Goal: Task Accomplishment & Management: Use online tool/utility

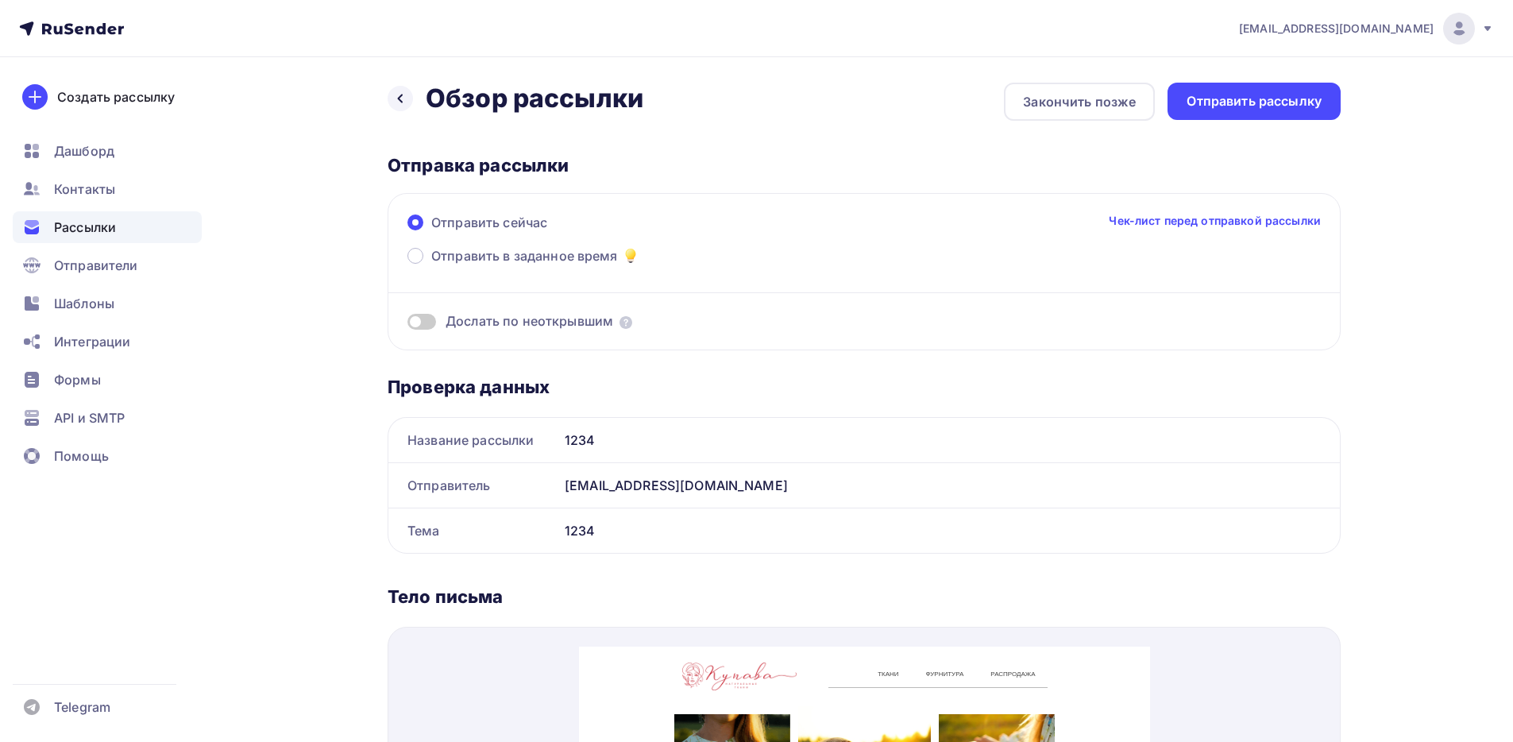
click at [1466, 21] on img at bounding box center [1459, 28] width 19 height 19
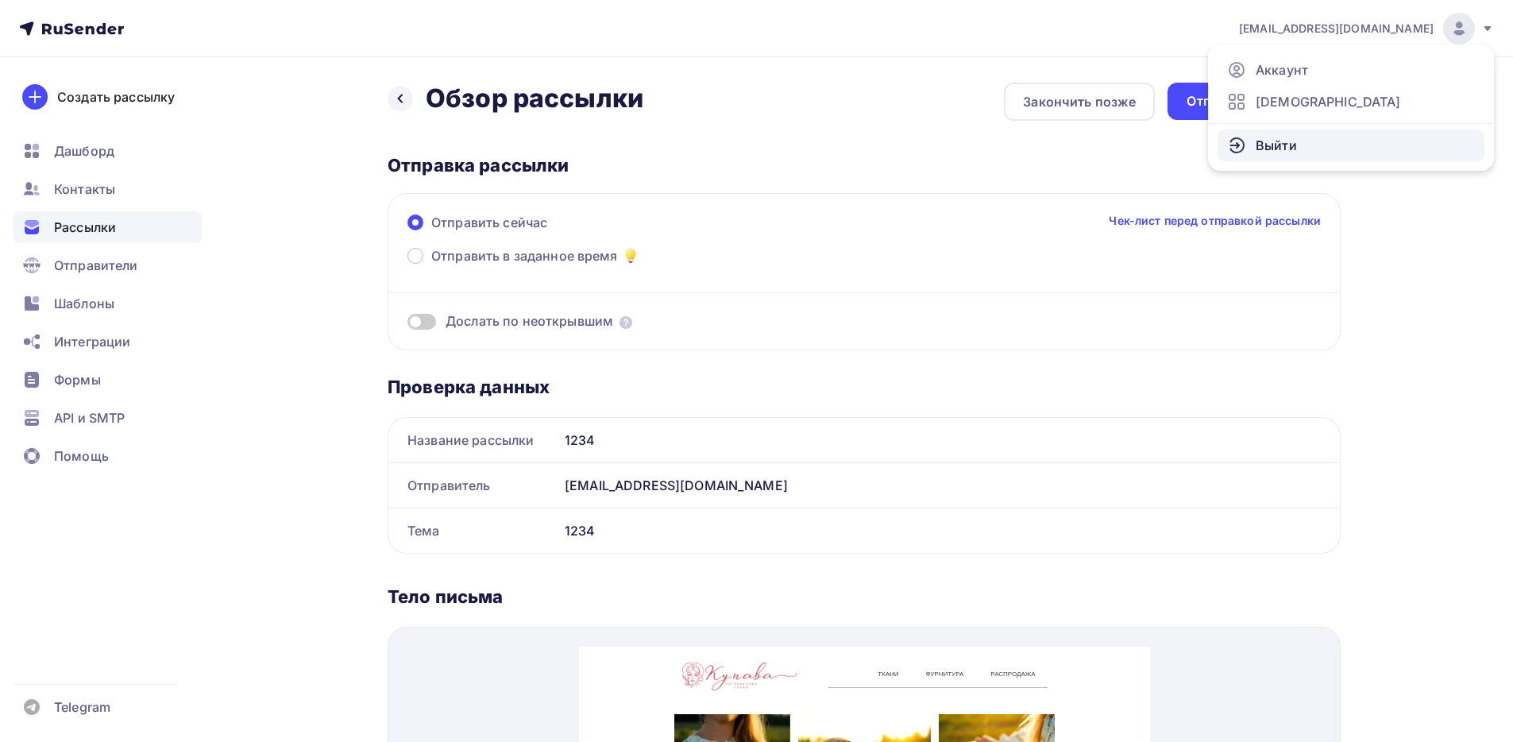
click at [1336, 145] on link "Выйти" at bounding box center [1351, 145] width 267 height 32
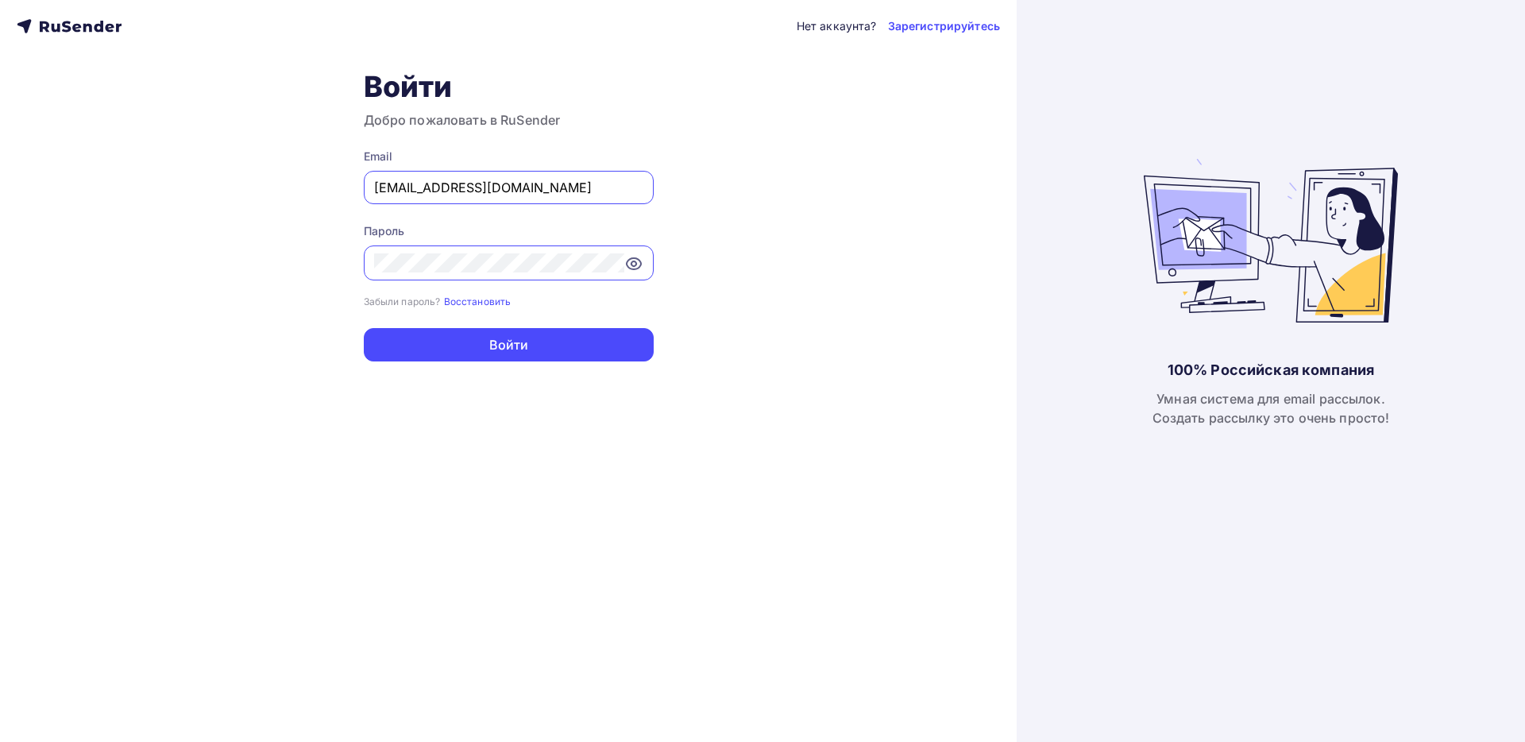
drag, startPoint x: 468, startPoint y: 188, endPoint x: 479, endPoint y: 191, distance: 11.6
click at [467, 188] on input "[EMAIL_ADDRESS][DOMAIN_NAME]" at bounding box center [508, 187] width 269 height 19
type input "[EMAIL_ADDRESS][DOMAIN_NAME]"
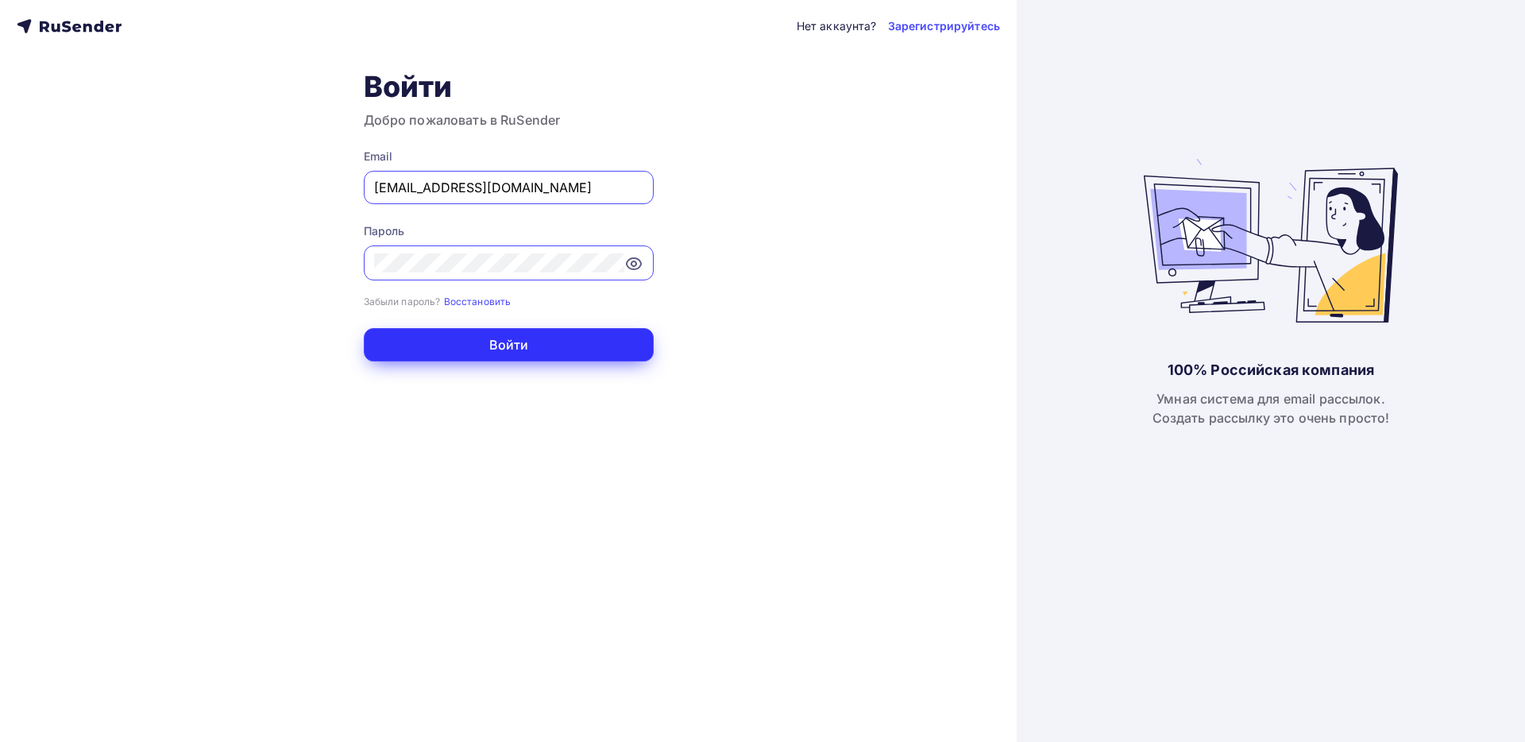
click at [478, 356] on button "Войти" at bounding box center [509, 344] width 290 height 33
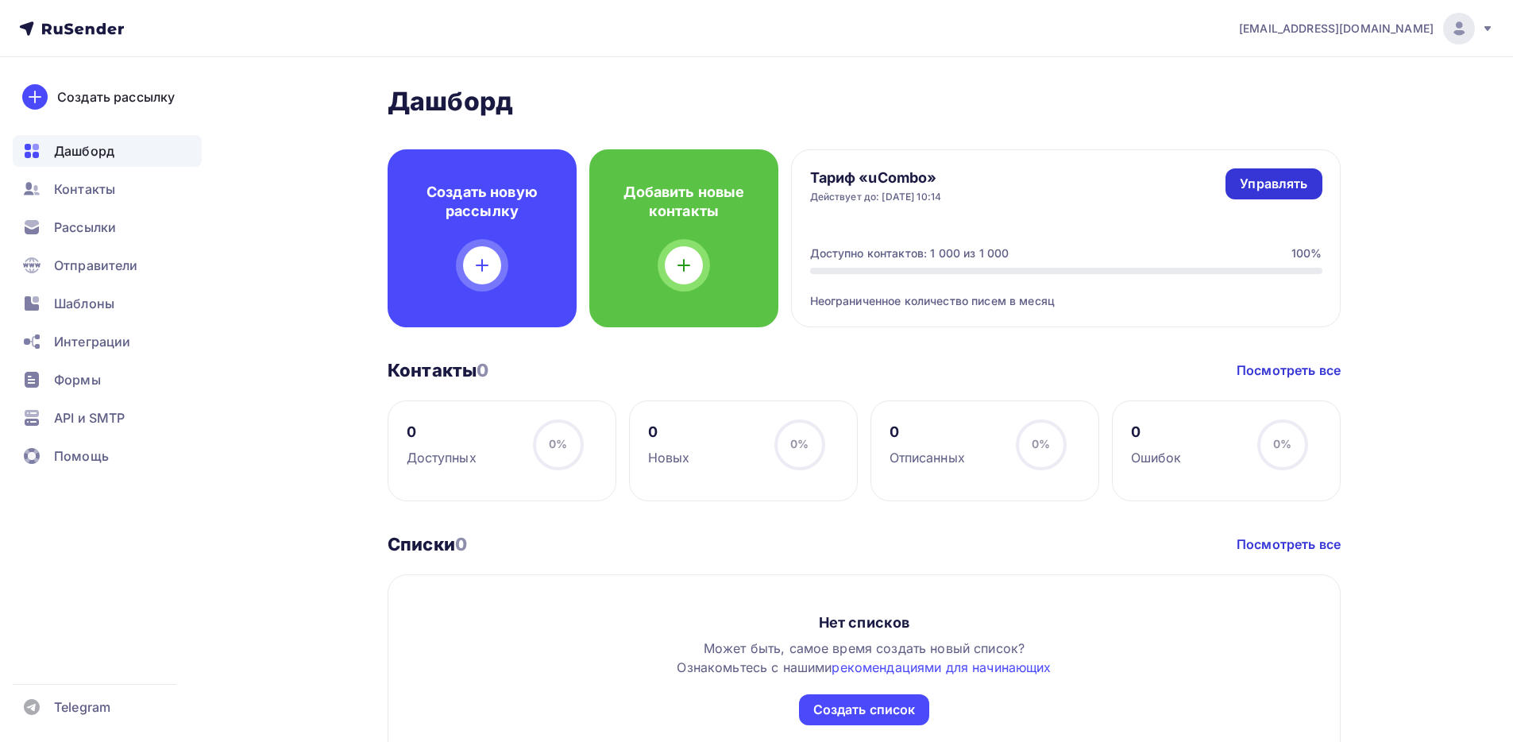
click at [1262, 181] on div "Управлять" at bounding box center [1274, 184] width 68 height 18
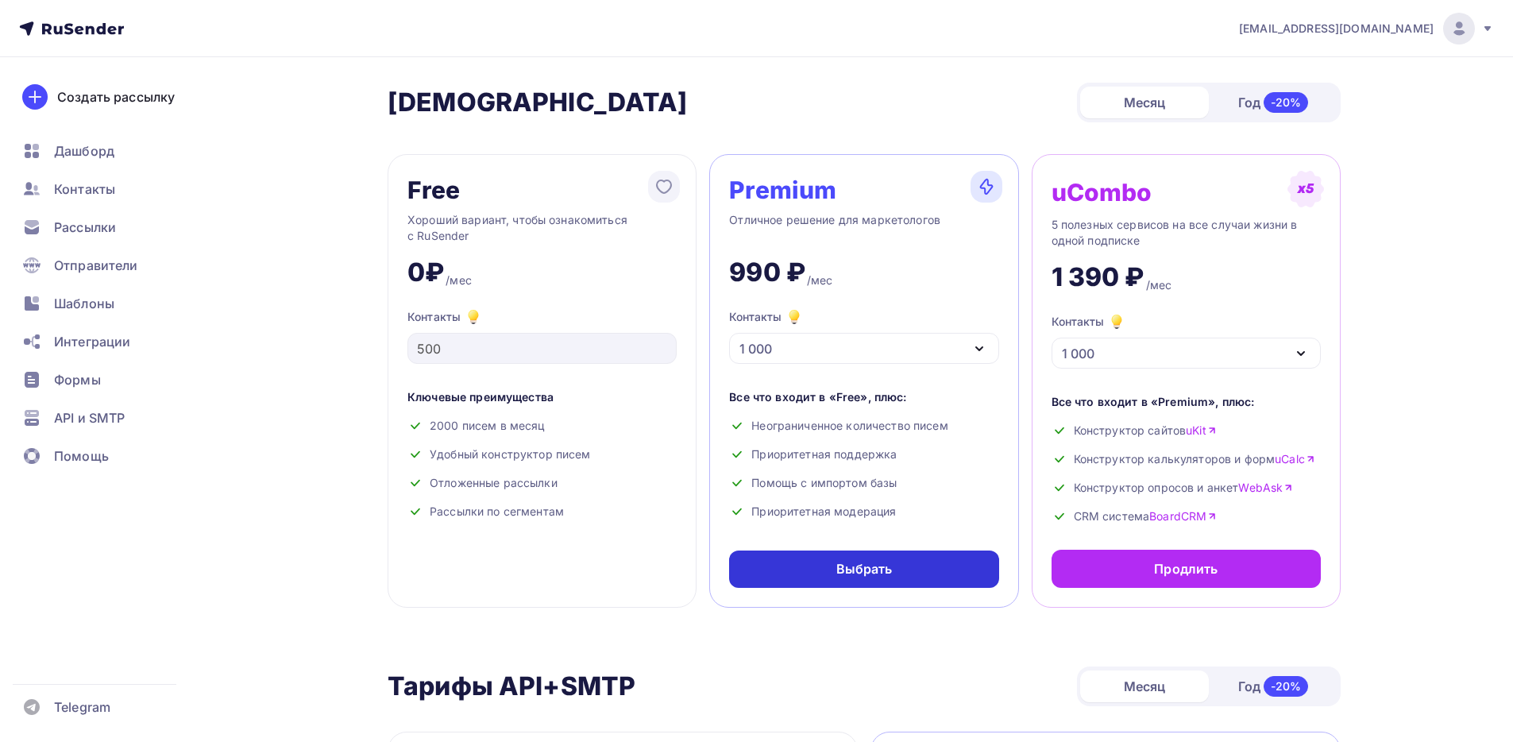
click at [840, 567] on div "Выбрать" at bounding box center [864, 569] width 56 height 18
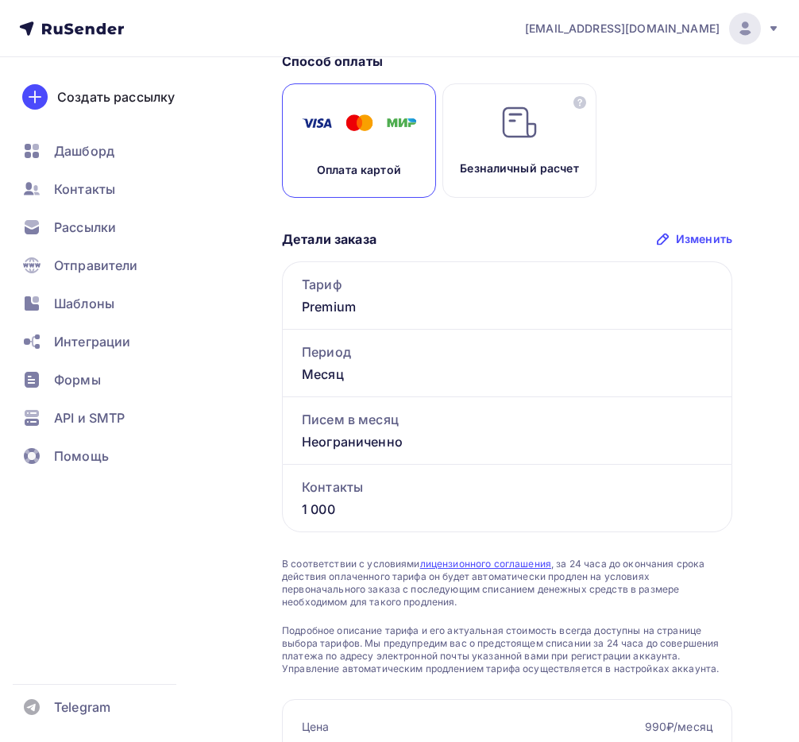
scroll to position [297, 0]
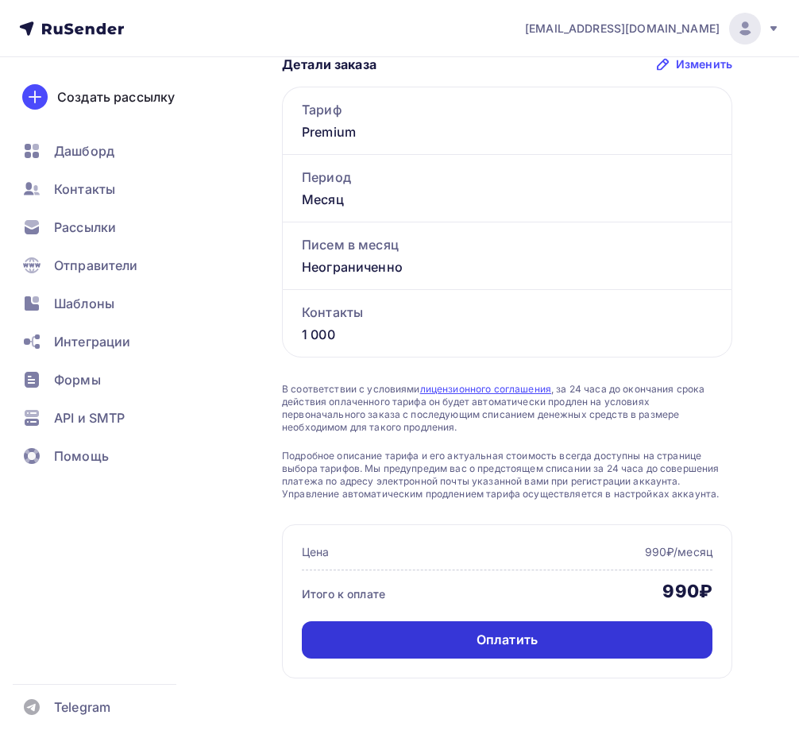
click at [430, 643] on div "Оплатить" at bounding box center [507, 639] width 411 height 37
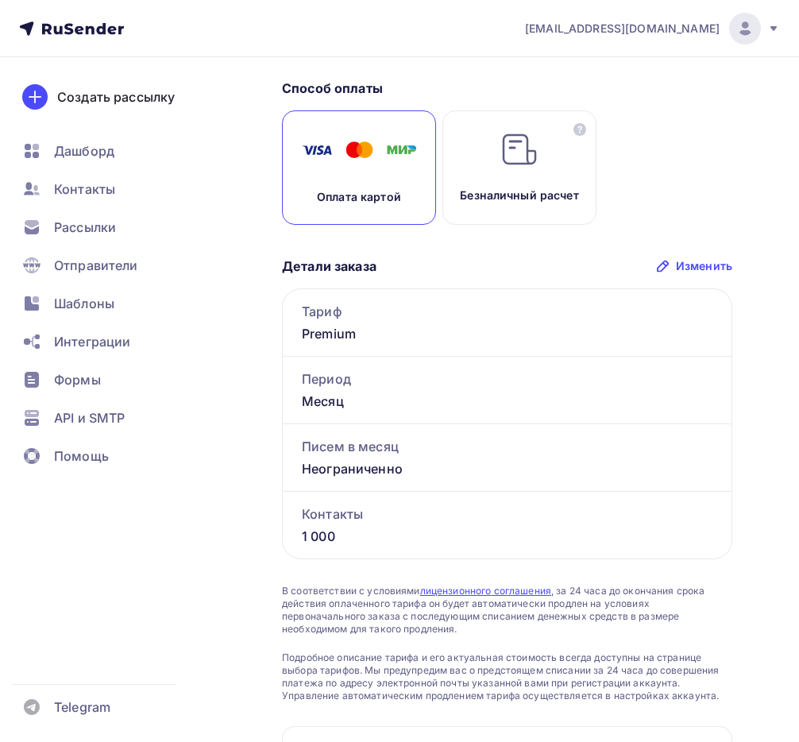
scroll to position [298, 0]
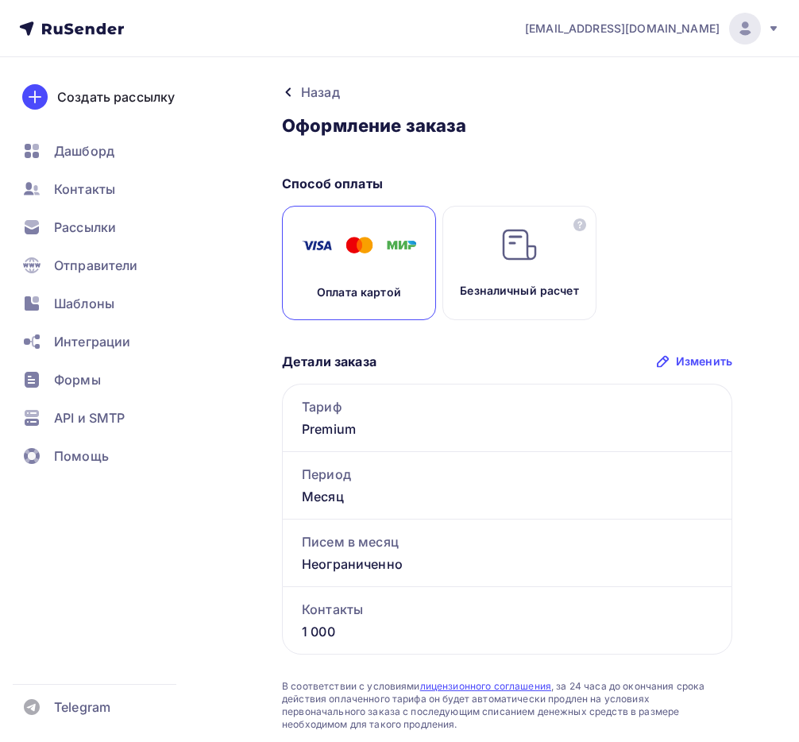
click at [302, 96] on div "Назад" at bounding box center [320, 92] width 39 height 19
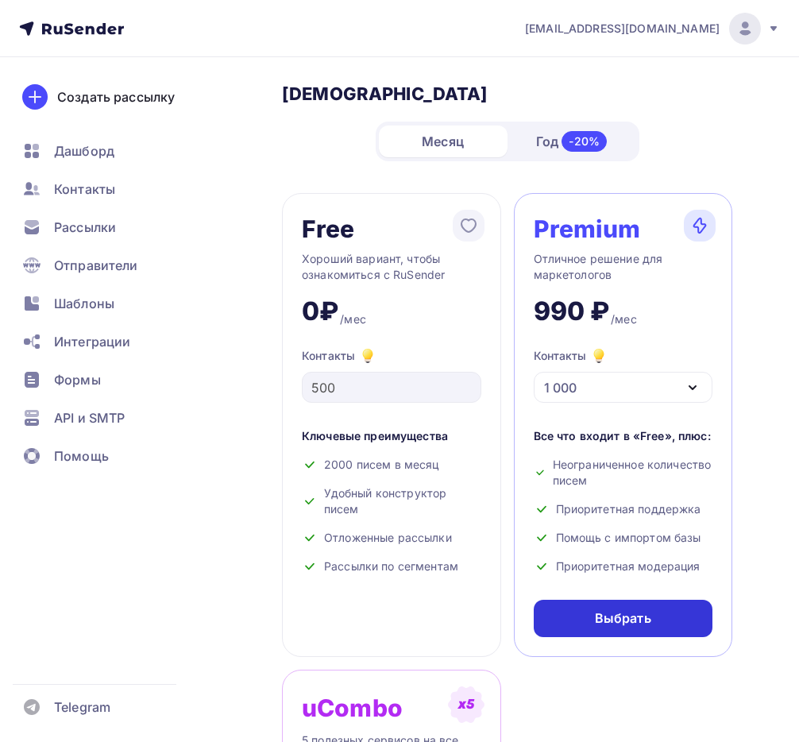
click at [620, 630] on div "Выбрать" at bounding box center [624, 618] width 180 height 37
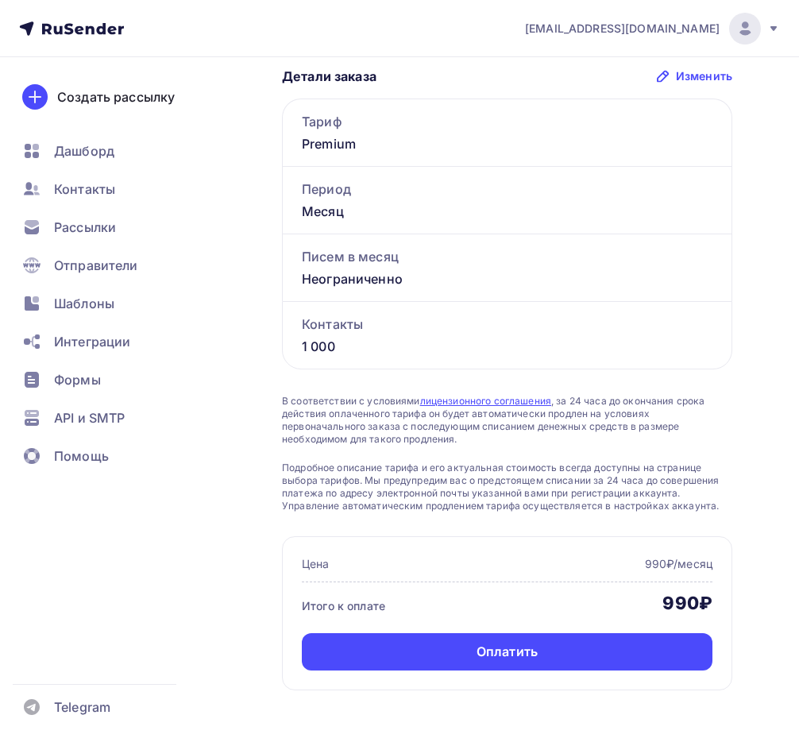
scroll to position [297, 0]
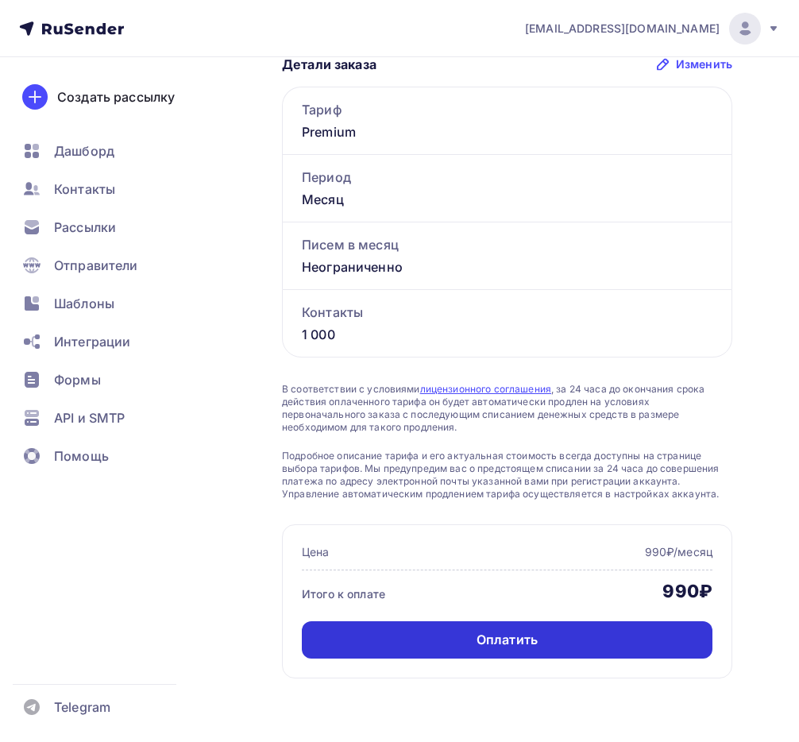
click at [478, 631] on div "Оплатить" at bounding box center [507, 640] width 61 height 18
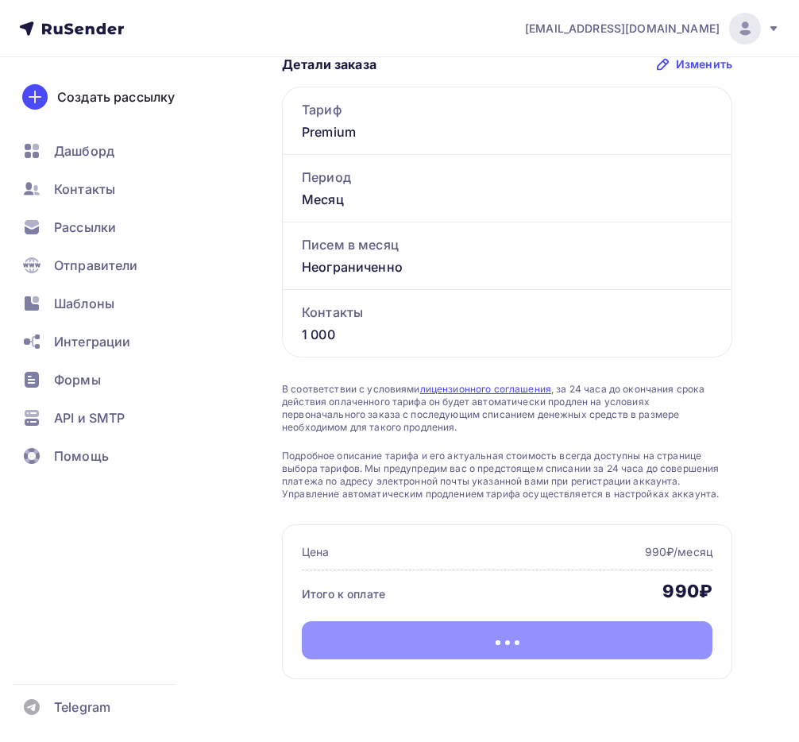
scroll to position [298, 0]
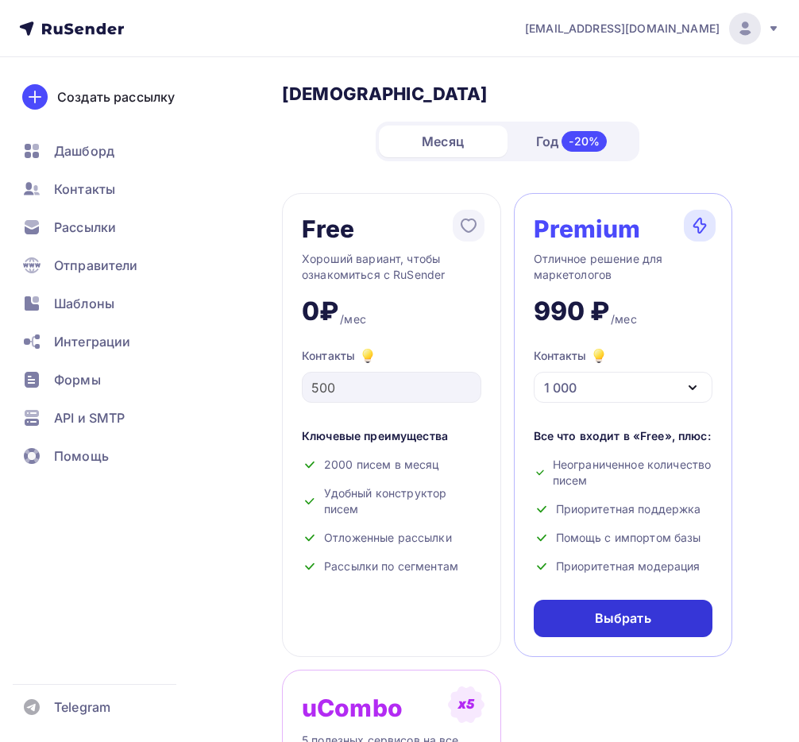
click at [581, 615] on div "Выбрать" at bounding box center [624, 618] width 180 height 37
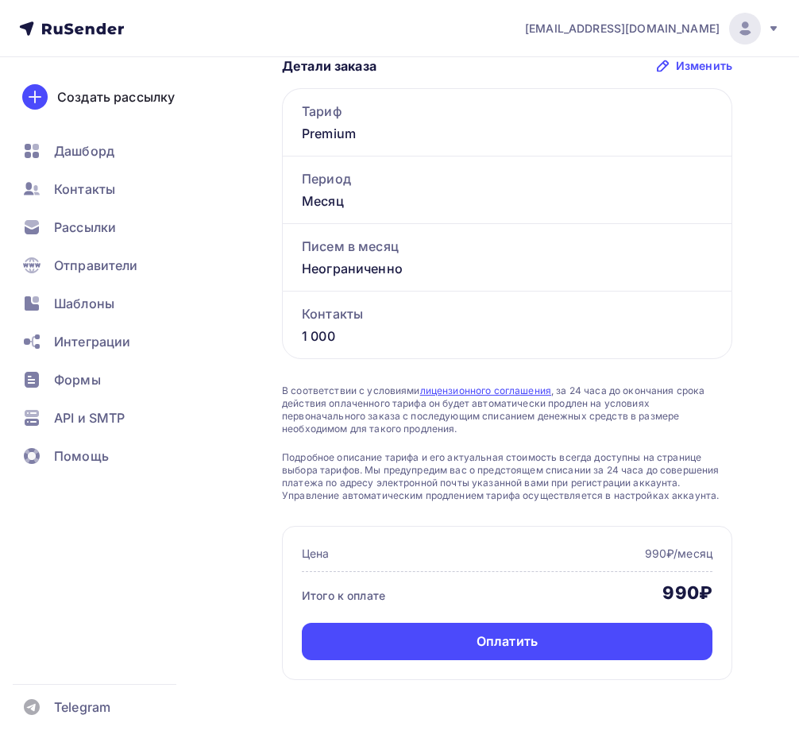
scroll to position [297, 0]
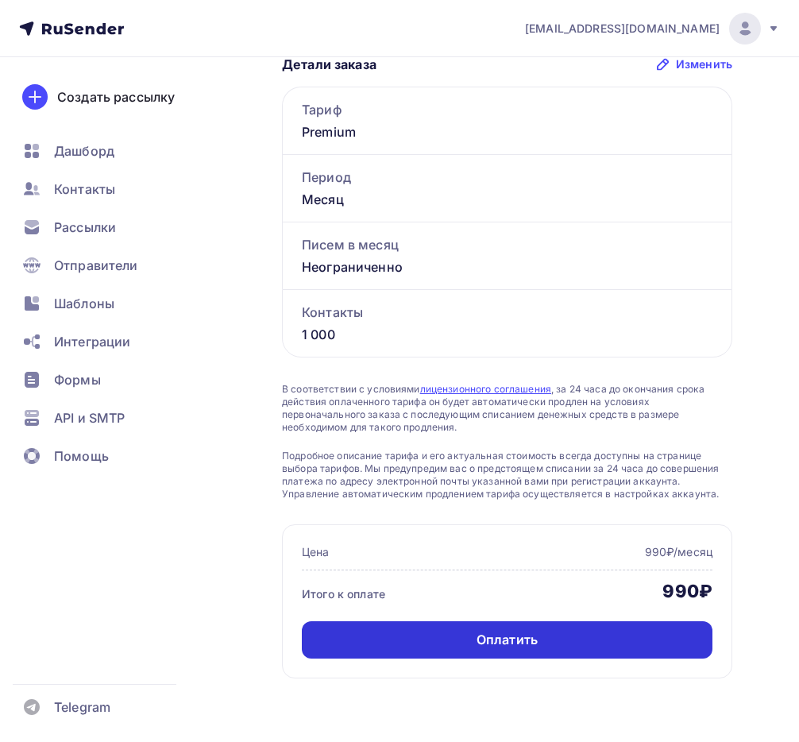
click at [465, 635] on div "Оплатить" at bounding box center [507, 639] width 411 height 37
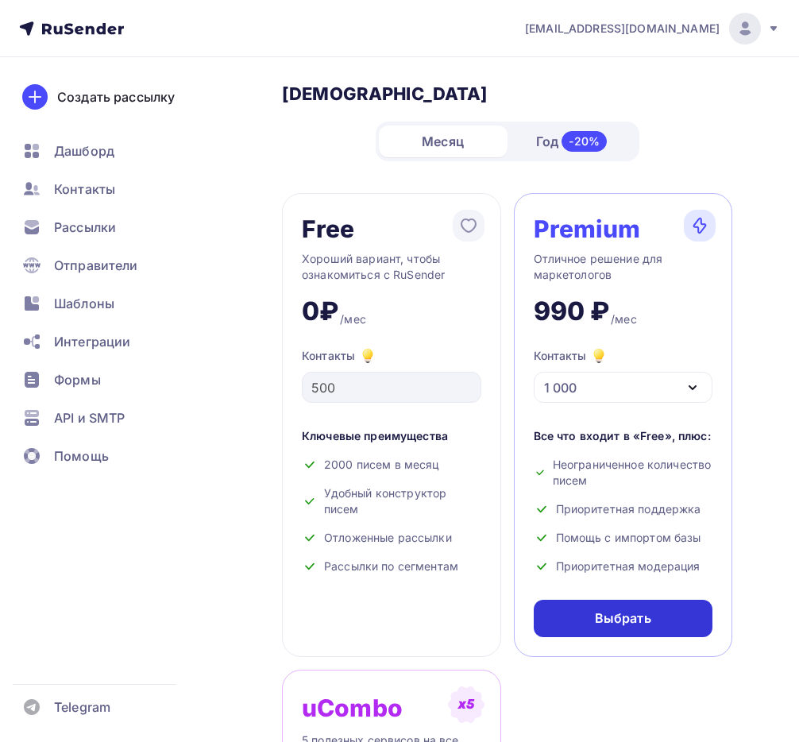
click at [639, 626] on div "Выбрать" at bounding box center [623, 618] width 56 height 18
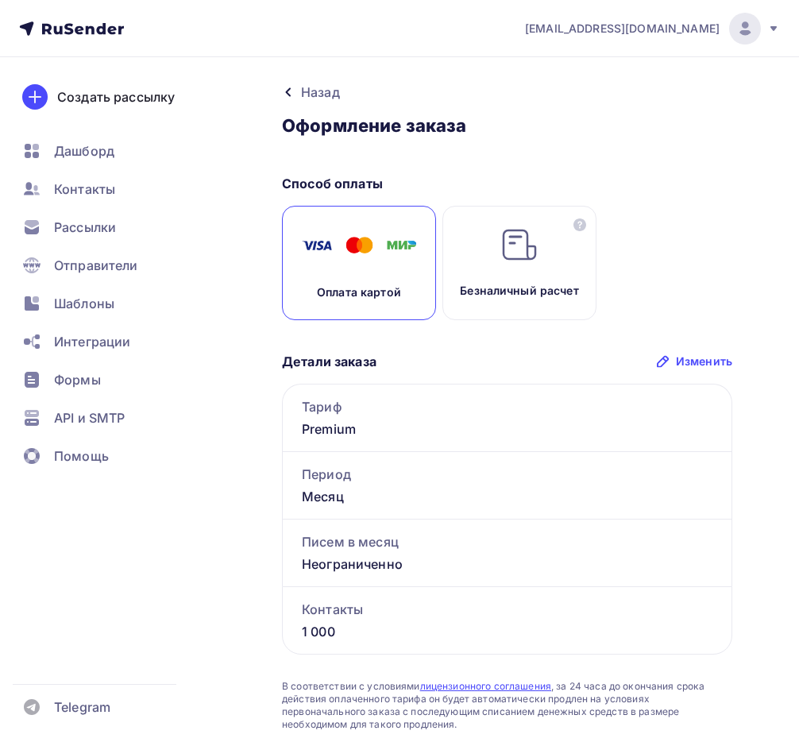
scroll to position [297, 0]
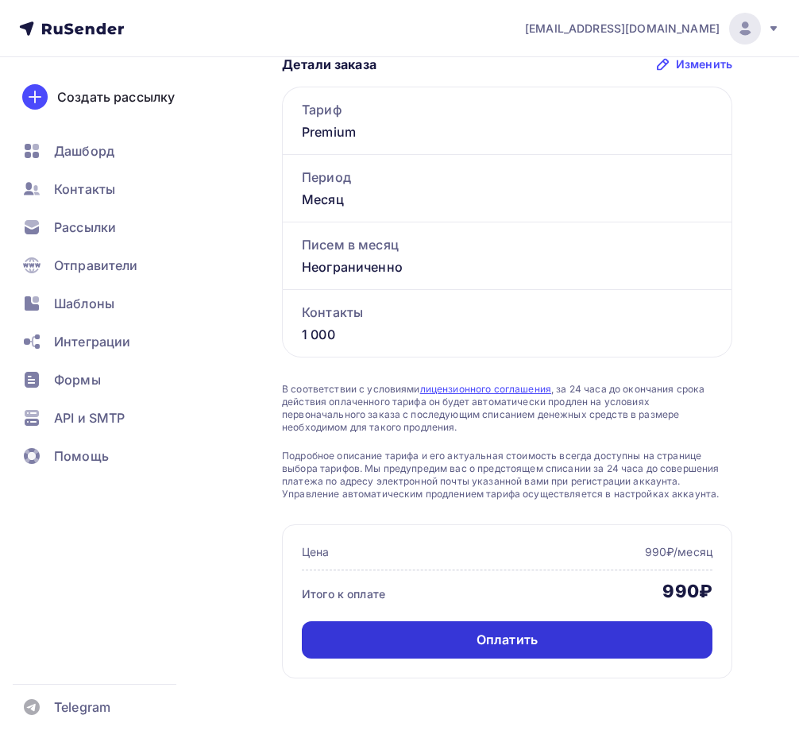
click at [492, 639] on div "Оплатить" at bounding box center [507, 640] width 61 height 18
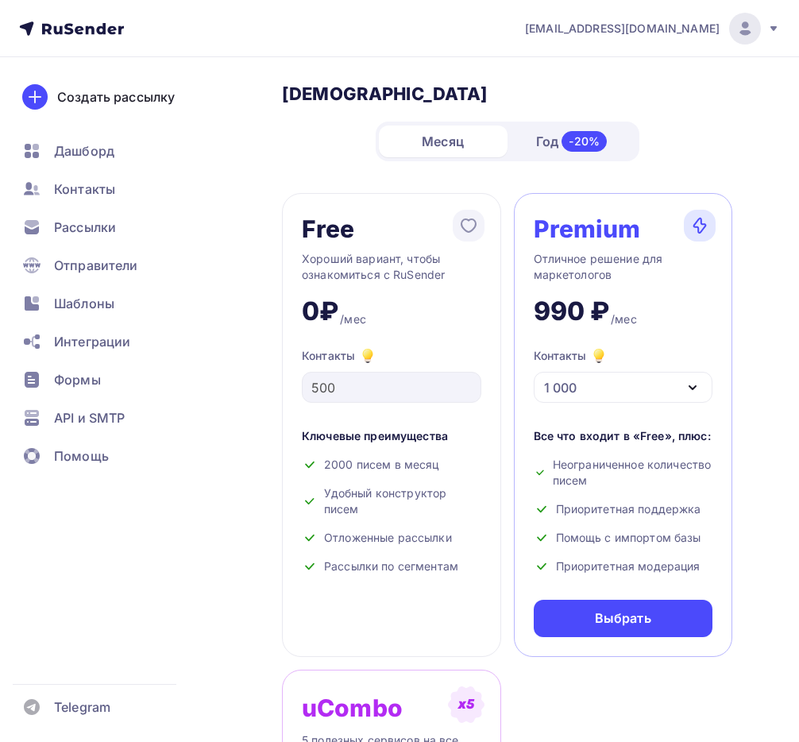
click at [624, 616] on div "Выбрать" at bounding box center [623, 618] width 56 height 18
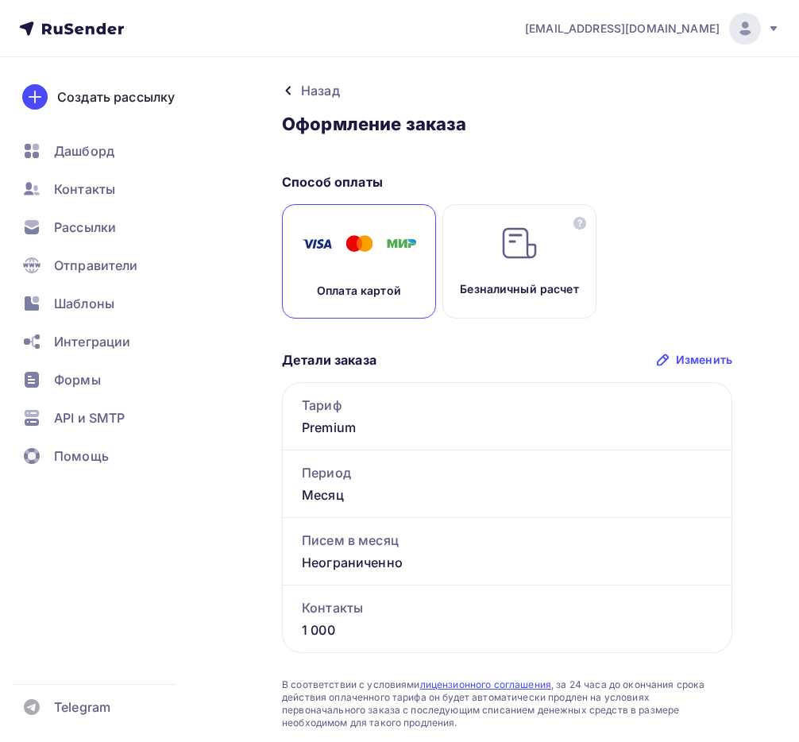
scroll to position [297, 0]
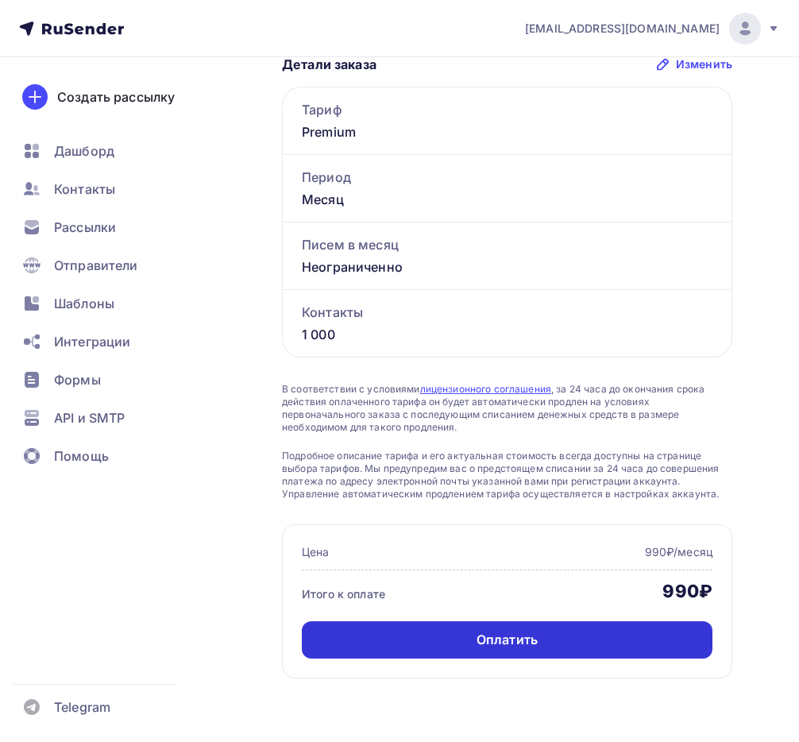
click at [550, 635] on div "Оплатить" at bounding box center [507, 639] width 411 height 37
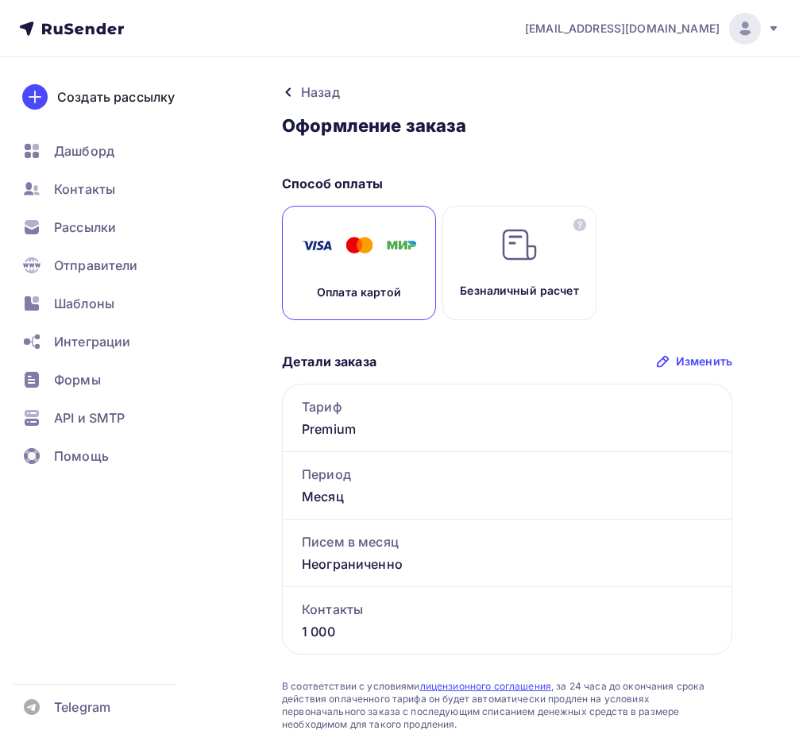
scroll to position [298, 0]
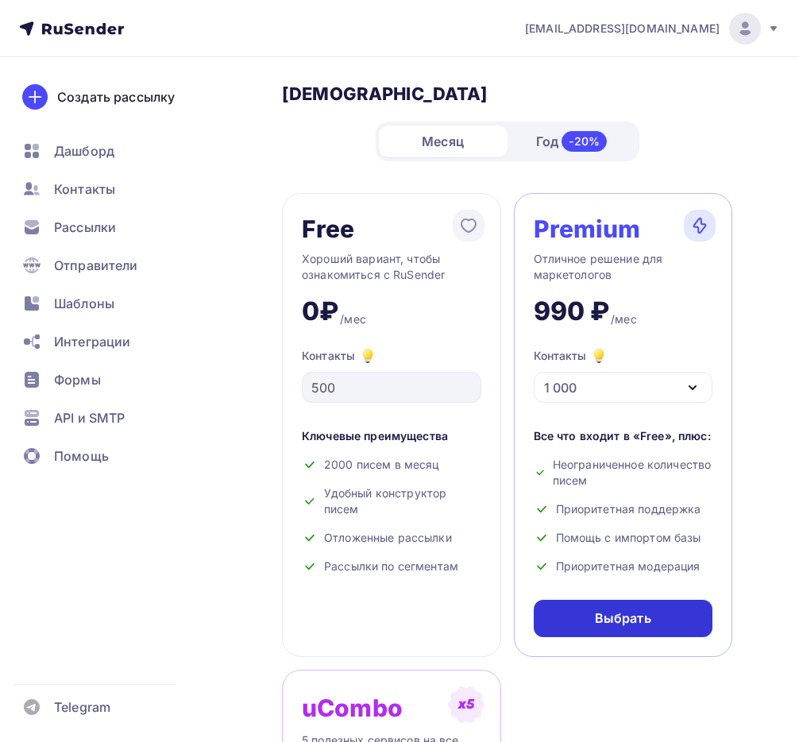
click at [623, 610] on div "Выбрать" at bounding box center [623, 618] width 56 height 18
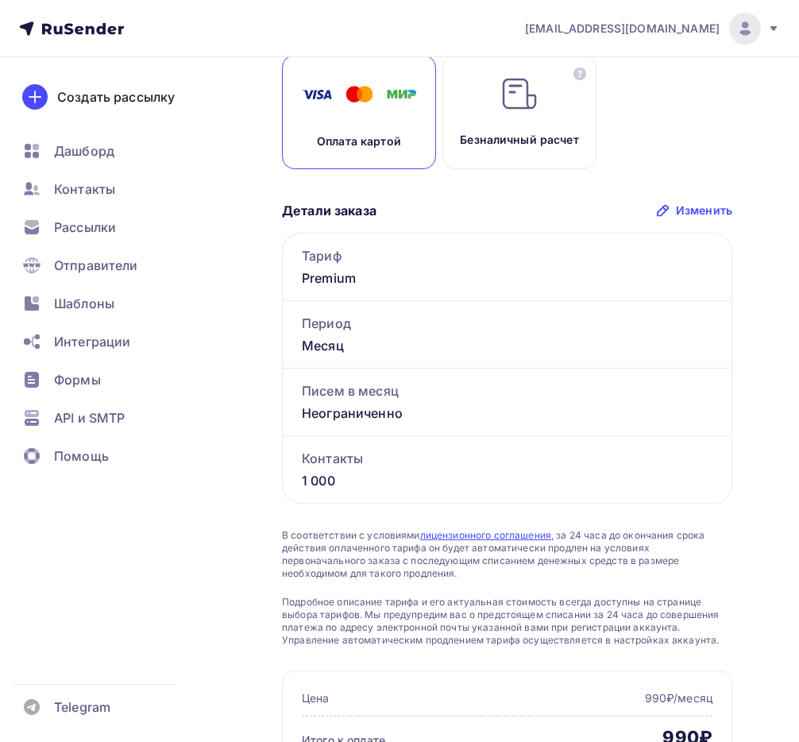
scroll to position [297, 0]
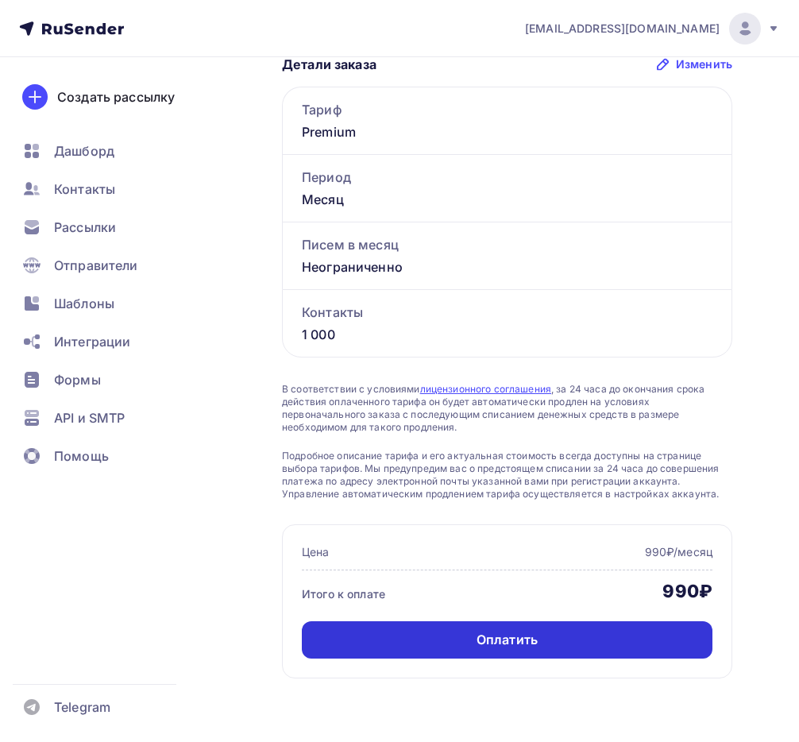
click at [598, 637] on div "Оплатить" at bounding box center [507, 639] width 411 height 37
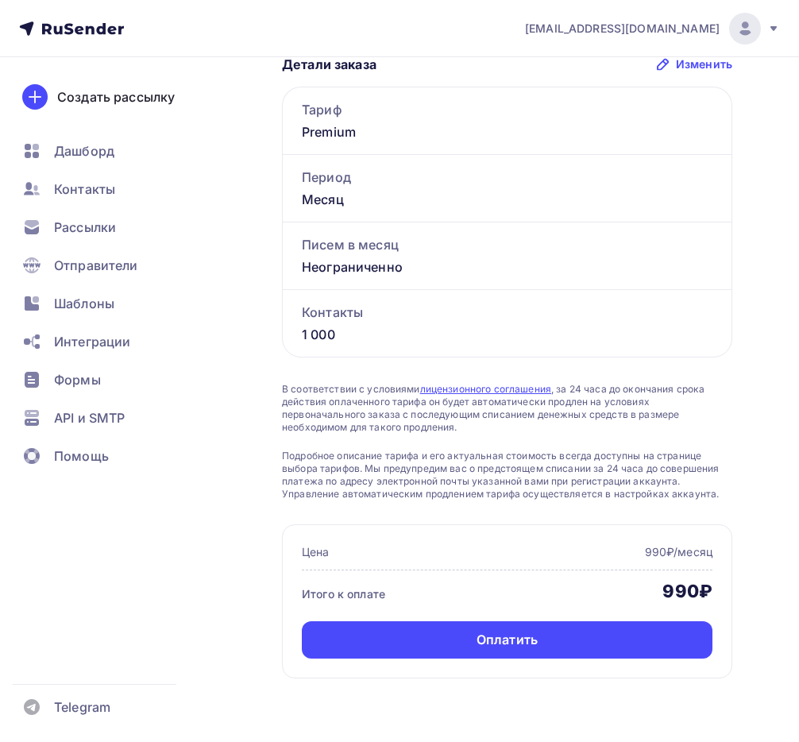
click at [91, 25] on icon at bounding box center [90, 29] width 9 height 9
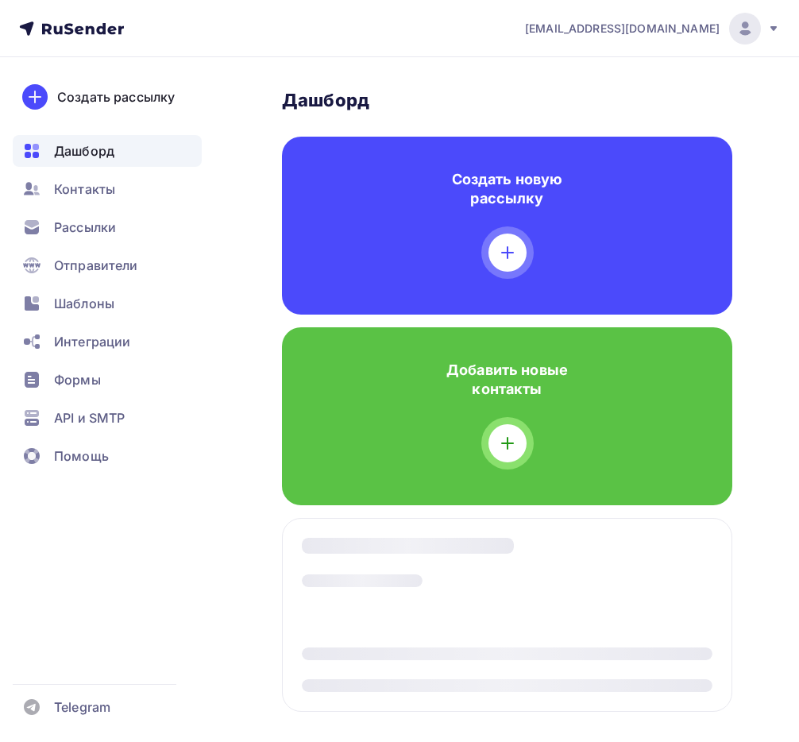
click at [768, 22] on icon at bounding box center [773, 28] width 13 height 13
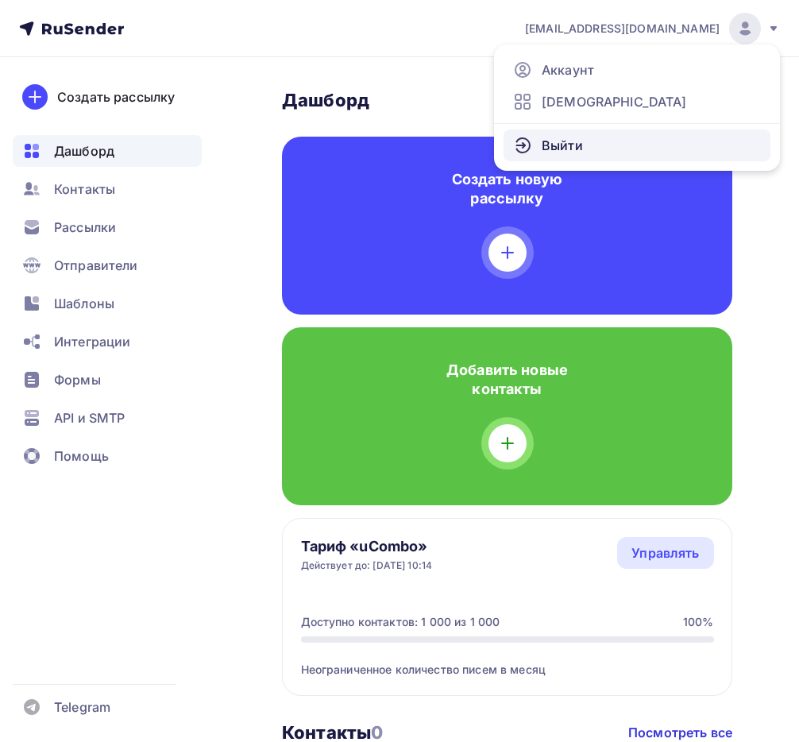
click at [675, 135] on link "Выйти" at bounding box center [637, 145] width 267 height 32
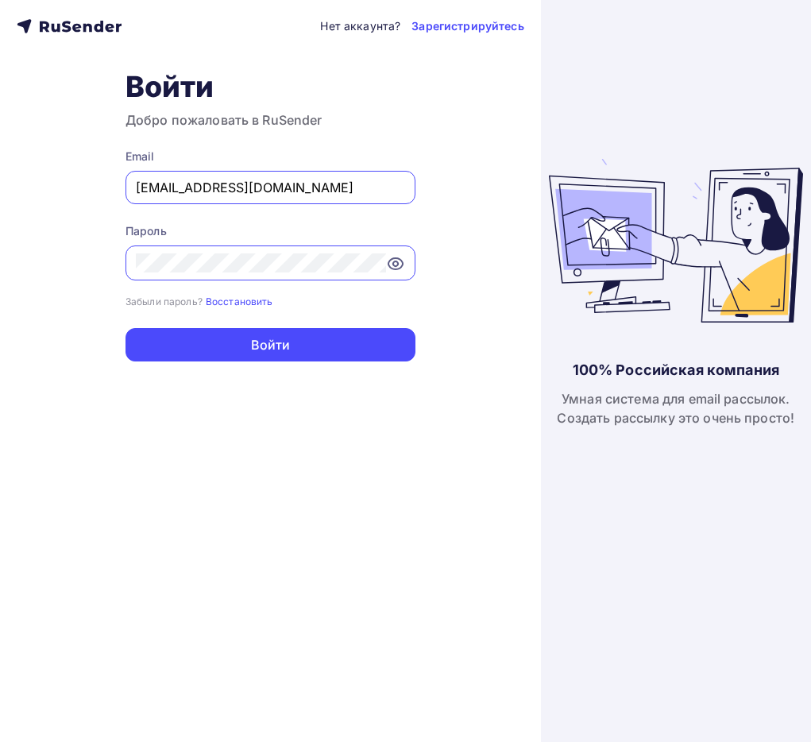
click at [261, 192] on input "[EMAIL_ADDRESS][DOMAIN_NAME]" at bounding box center [270, 187] width 269 height 19
type input "[EMAIL_ADDRESS][DOMAIN_NAME]"
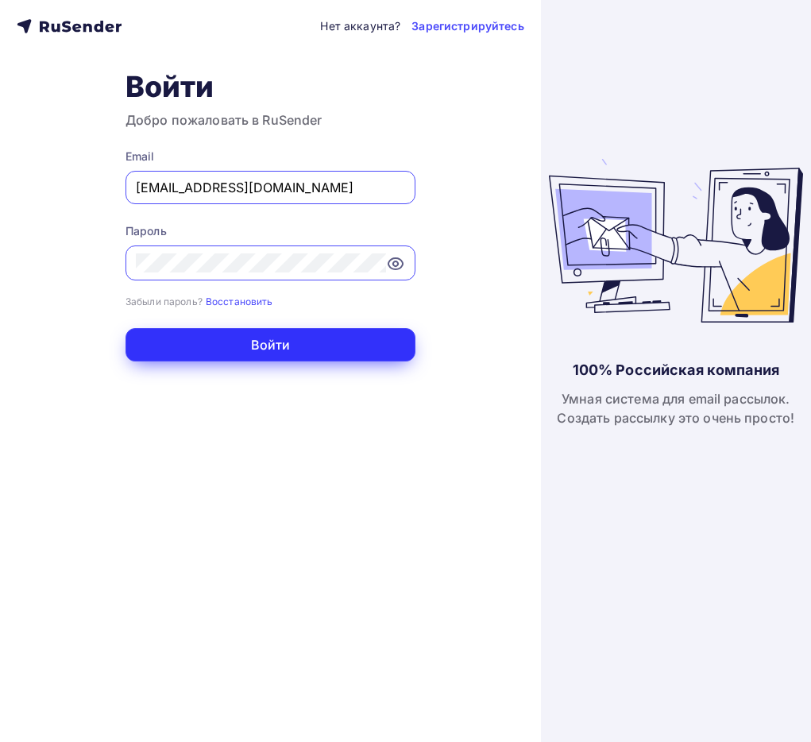
click at [220, 351] on button "Войти" at bounding box center [271, 344] width 290 height 33
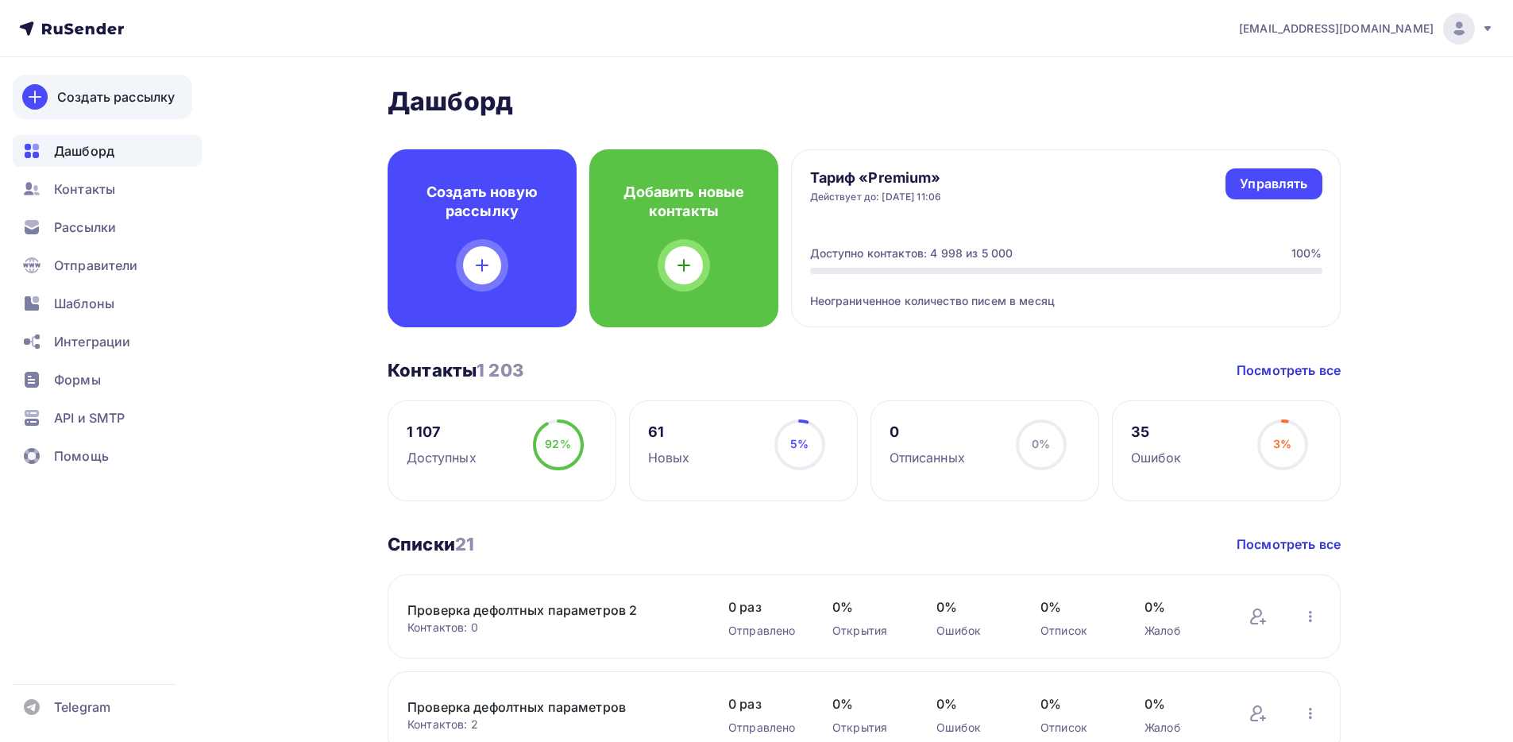
click at [84, 109] on link "Создать рассылку" at bounding box center [103, 97] width 180 height 44
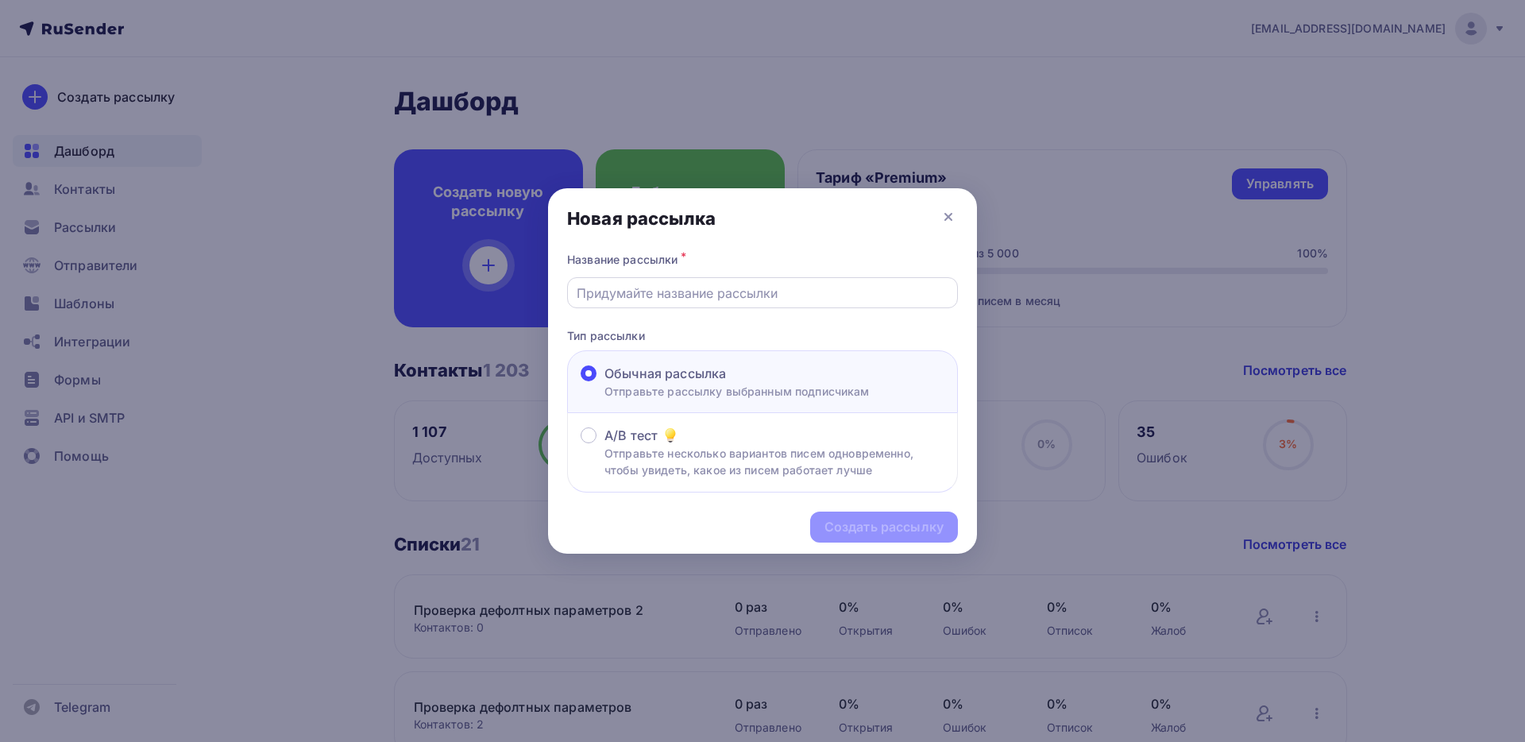
click at [648, 297] on input "text" at bounding box center [763, 293] width 373 height 19
type input "йцукйцук"
click at [810, 523] on div "Создать рассылку" at bounding box center [884, 527] width 119 height 18
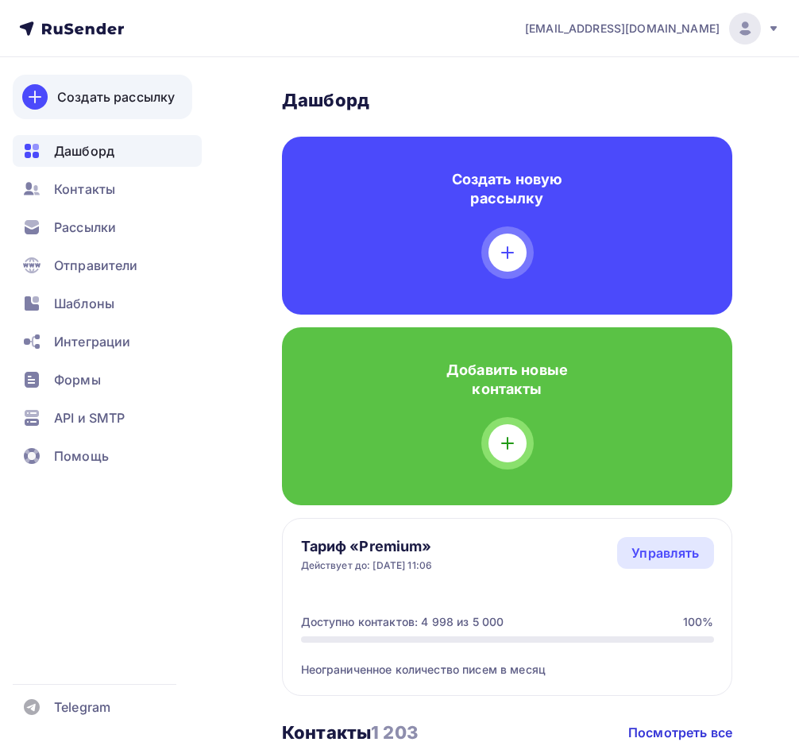
click at [143, 99] on div "Создать рассылку" at bounding box center [116, 96] width 118 height 19
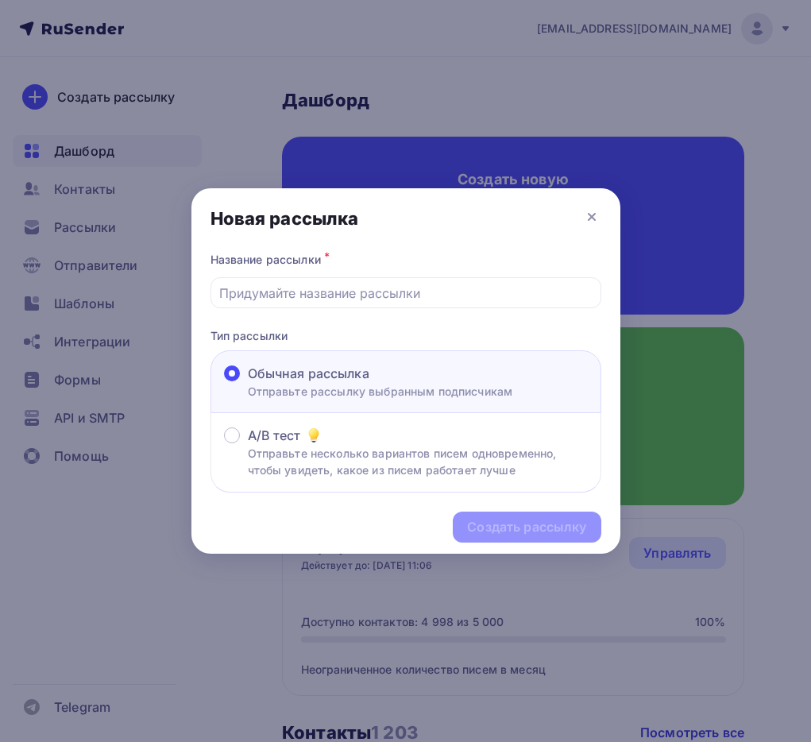
click at [326, 301] on input "text" at bounding box center [405, 293] width 373 height 19
click at [330, 290] on input "text" at bounding box center [405, 293] width 373 height 19
click at [346, 288] on input "[PERSON_NAME]" at bounding box center [405, 293] width 373 height 19
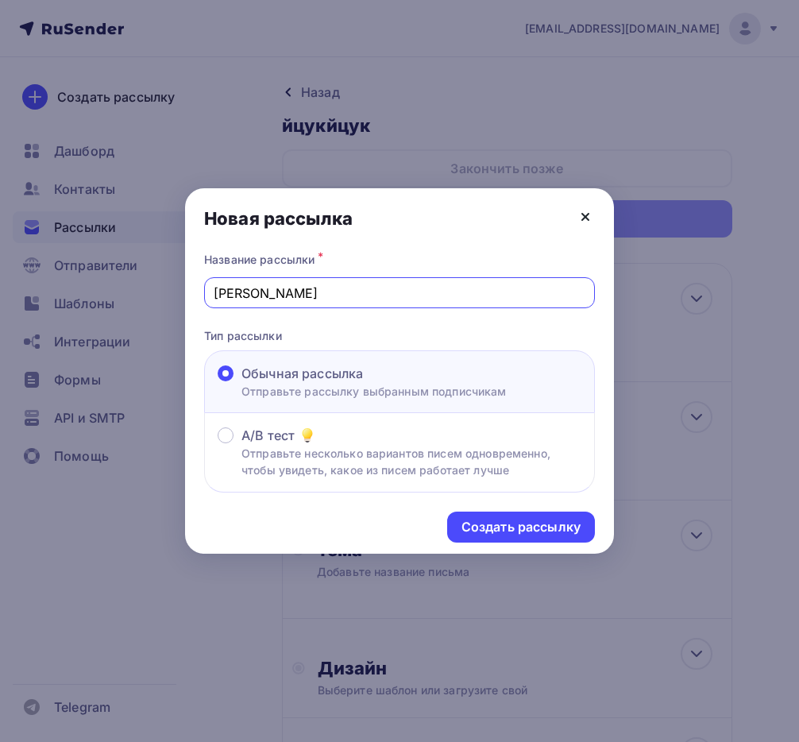
type input "[PERSON_NAME]"
click at [584, 218] on icon at bounding box center [585, 217] width 6 height 6
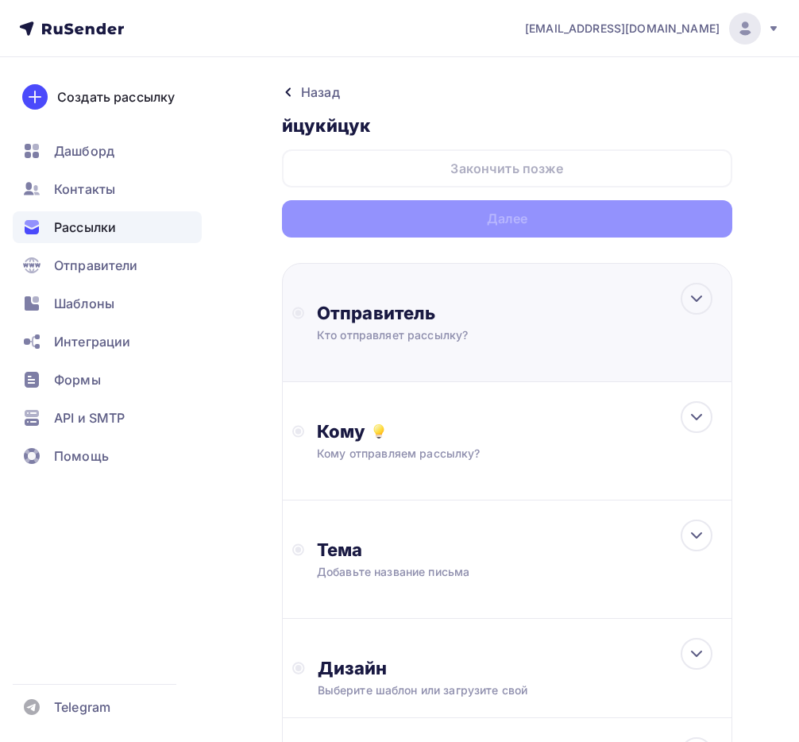
click at [398, 319] on div "Отправитель" at bounding box center [489, 313] width 344 height 22
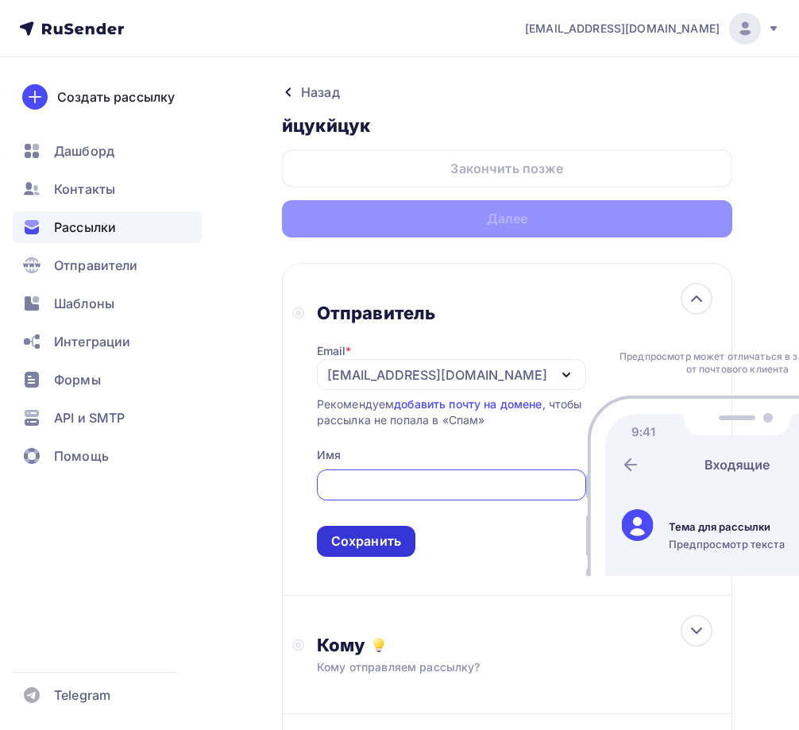
click at [387, 526] on div "Сохранить" at bounding box center [366, 541] width 98 height 31
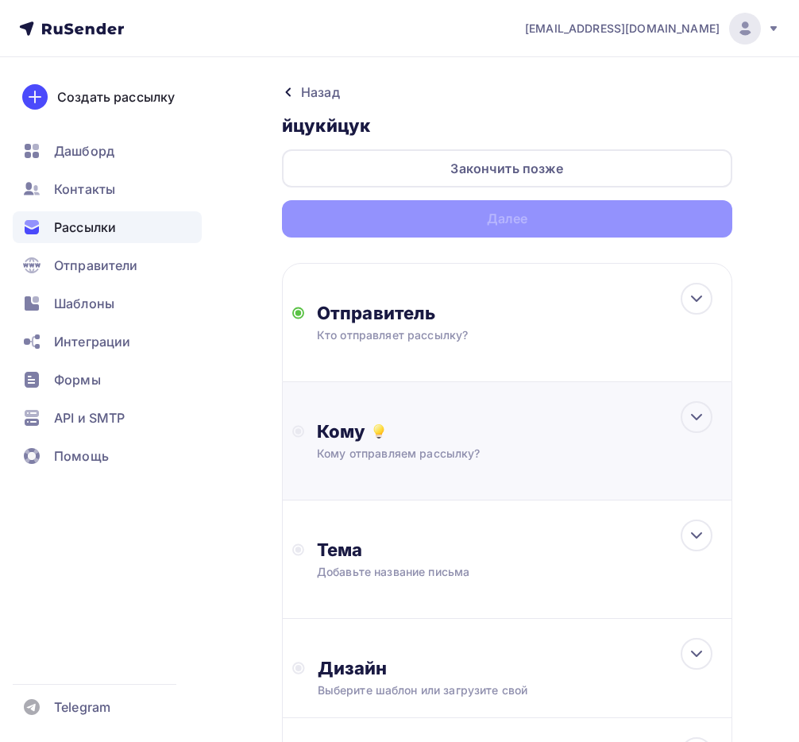
click at [413, 436] on div "Кому" at bounding box center [519, 431] width 405 height 22
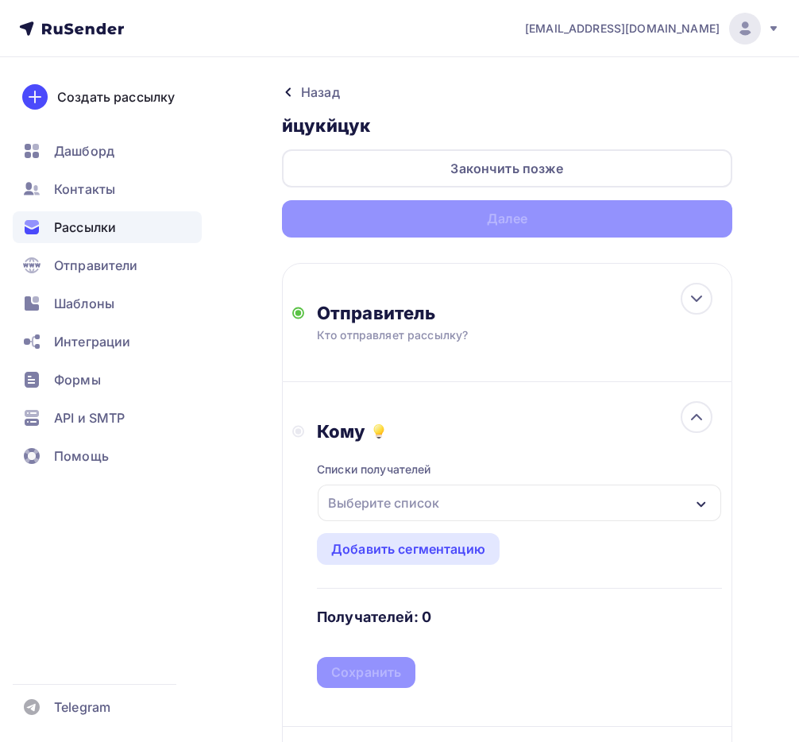
click at [411, 508] on div "Выберите список" at bounding box center [384, 503] width 124 height 29
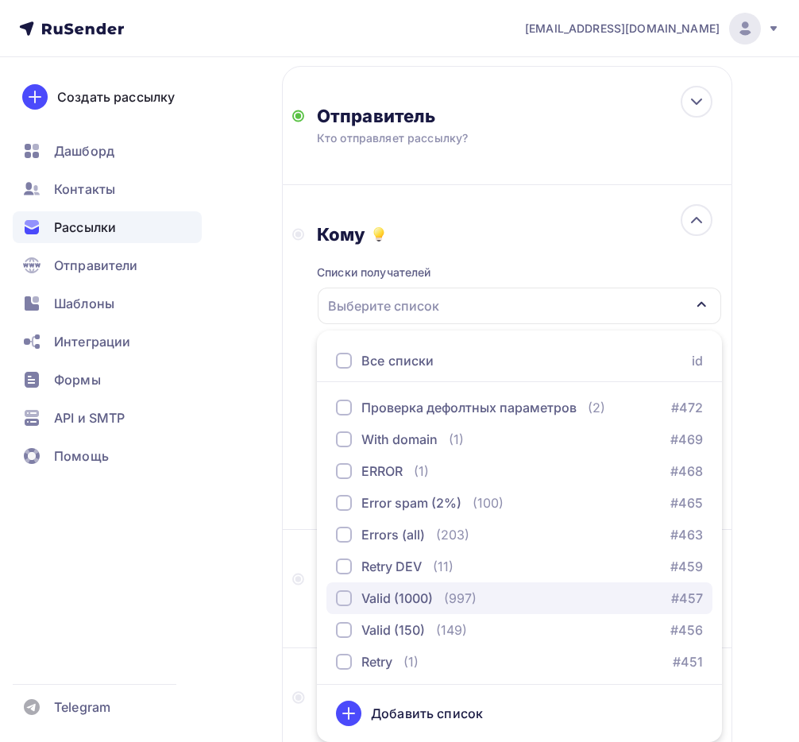
click at [341, 599] on div "button" at bounding box center [344, 598] width 16 height 16
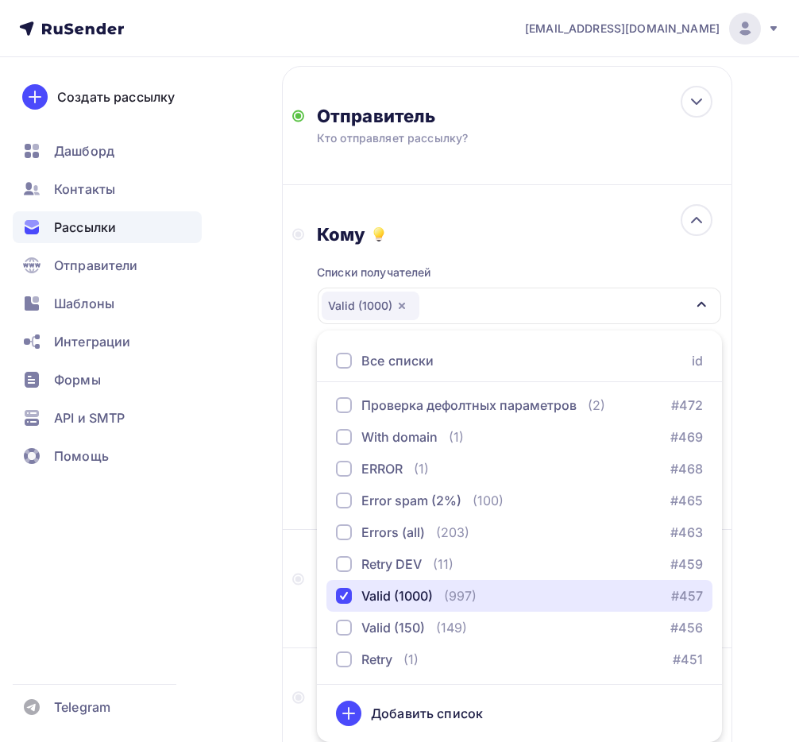
scroll to position [3, 0]
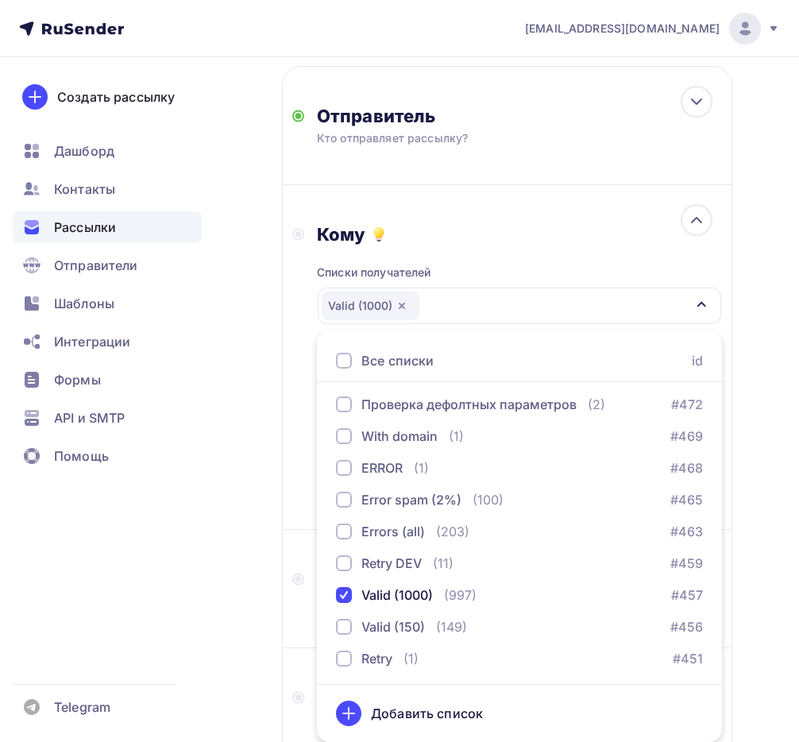
click at [246, 539] on div "Назад йцукйцук йцукйцук Закончить позже Далее Отправитель Кто отправляет рассыл…" at bounding box center [399, 414] width 799 height 1108
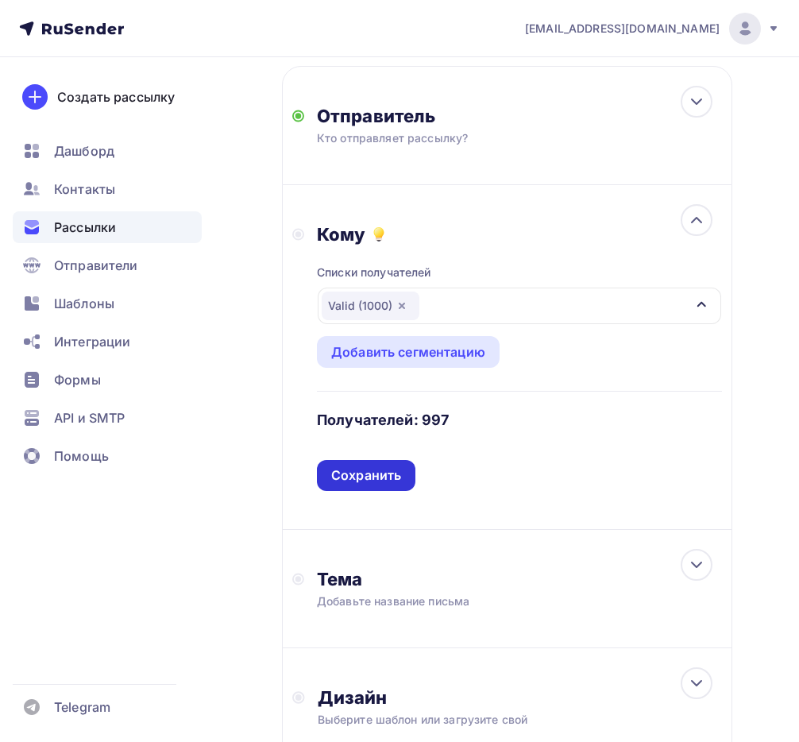
click at [380, 473] on div "Сохранить" at bounding box center [366, 475] width 70 height 18
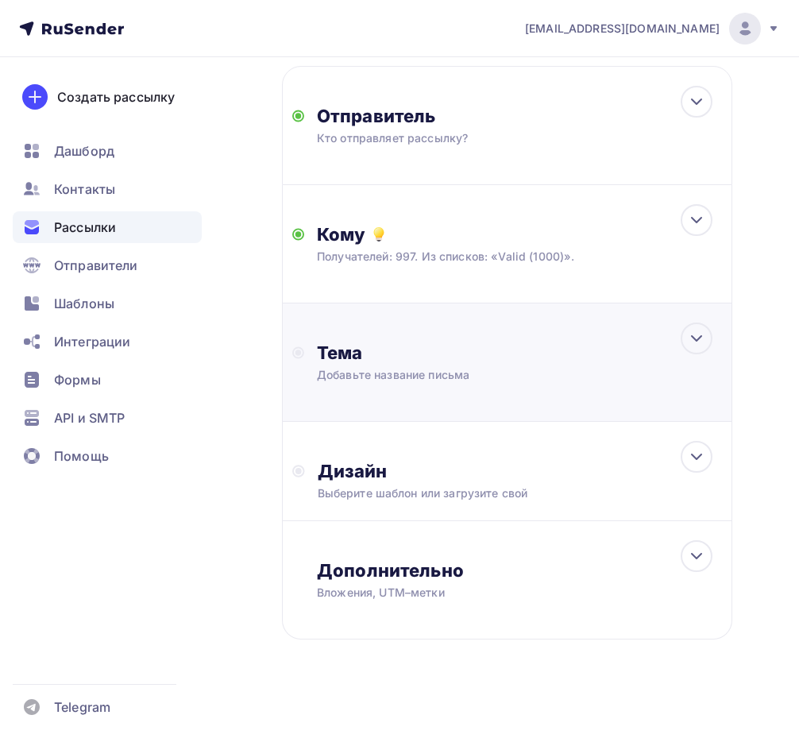
click at [370, 365] on div "Тема Добавьте название письма Тема * Рекомендуем использовать не более 150 симв…" at bounding box center [474, 362] width 314 height 41
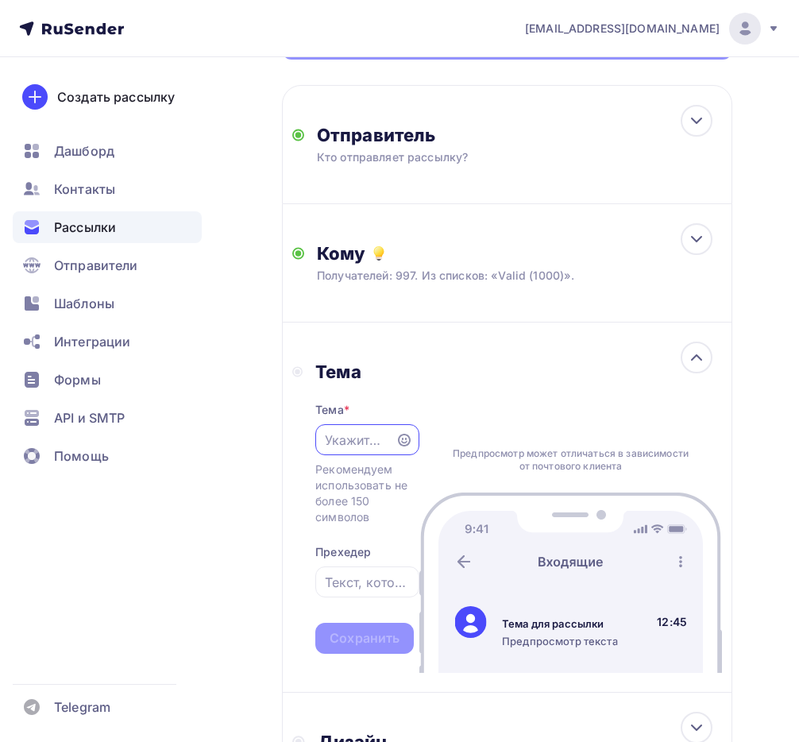
scroll to position [0, 0]
type input "thema"
click at [369, 639] on div "Сохранить" at bounding box center [365, 638] width 70 height 18
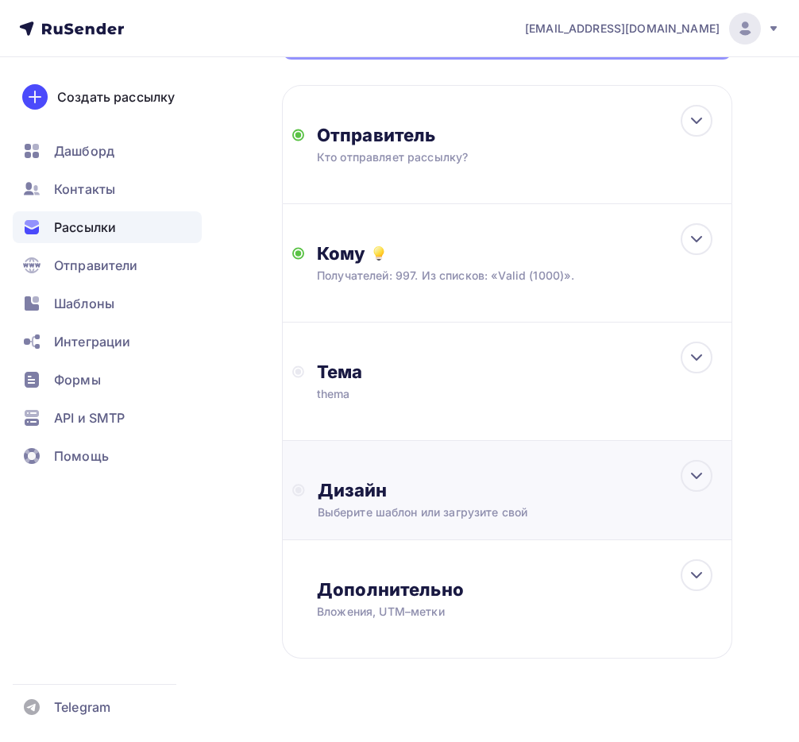
click at [377, 504] on div "Выберите шаблон или загрузите свой" at bounding box center [500, 512] width 365 height 16
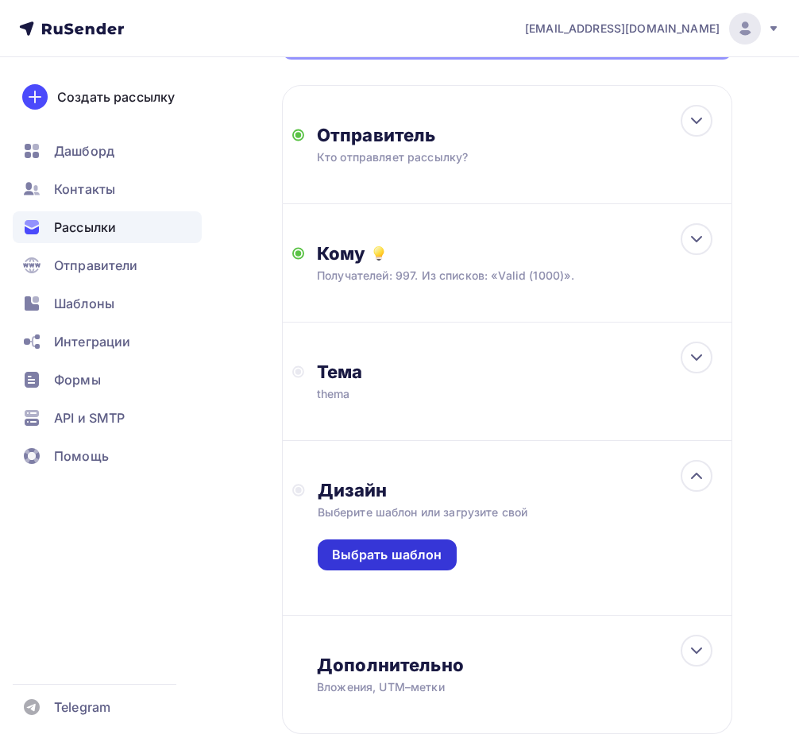
click at [369, 549] on div "Выбрать шаблон" at bounding box center [387, 555] width 110 height 18
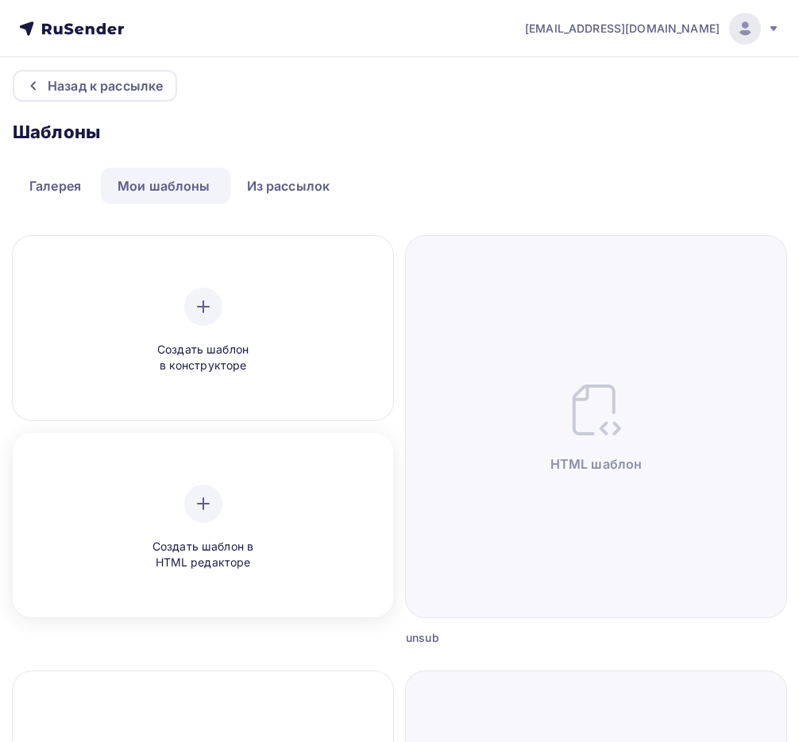
click at [261, 516] on div "Создать шаблон в HTML редакторе" at bounding box center [203, 528] width 151 height 87
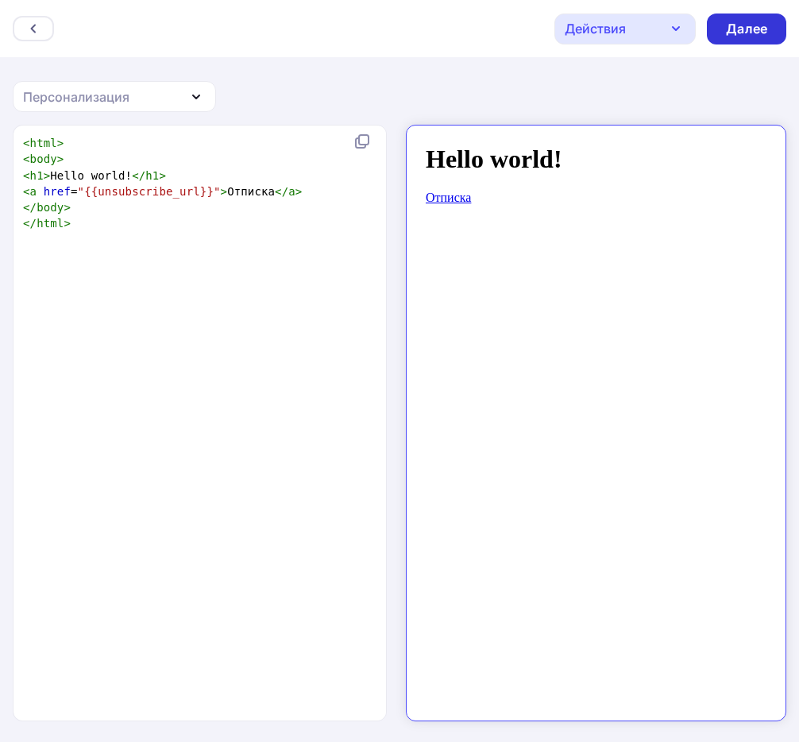
click at [765, 18] on div "Далее" at bounding box center [746, 29] width 79 height 31
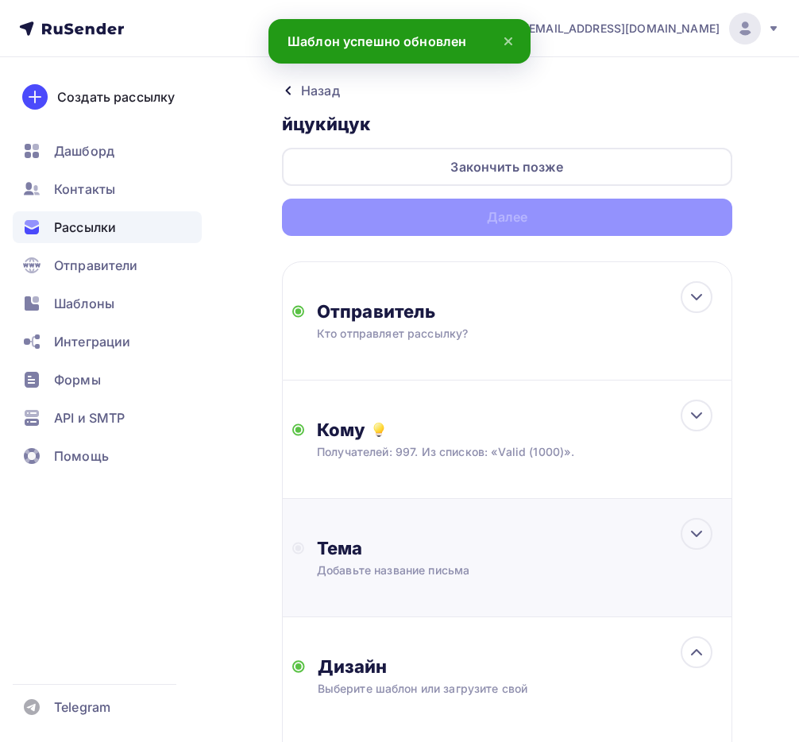
scroll to position [3, 0]
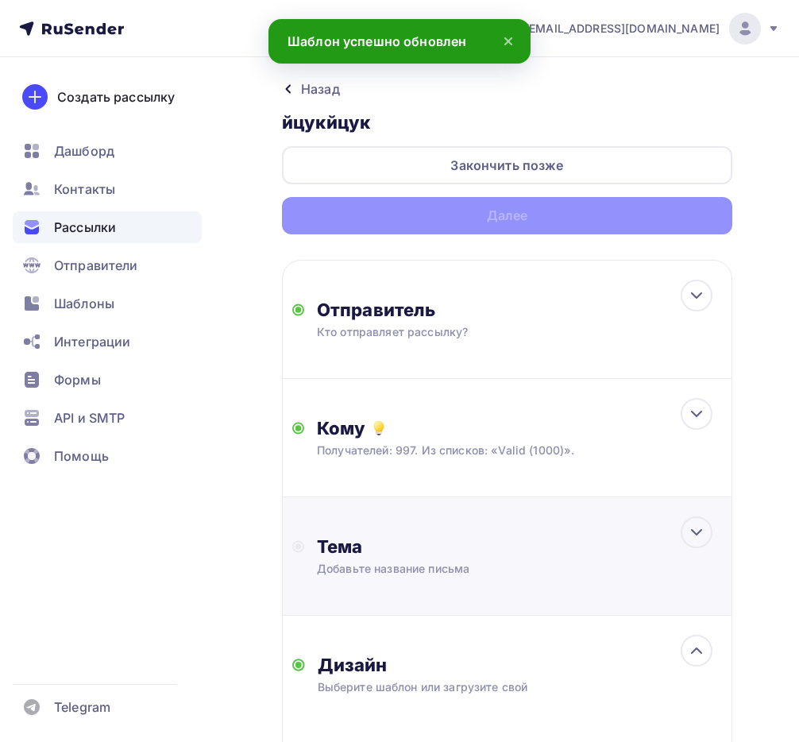
click at [394, 550] on div "Тема" at bounding box center [474, 546] width 314 height 22
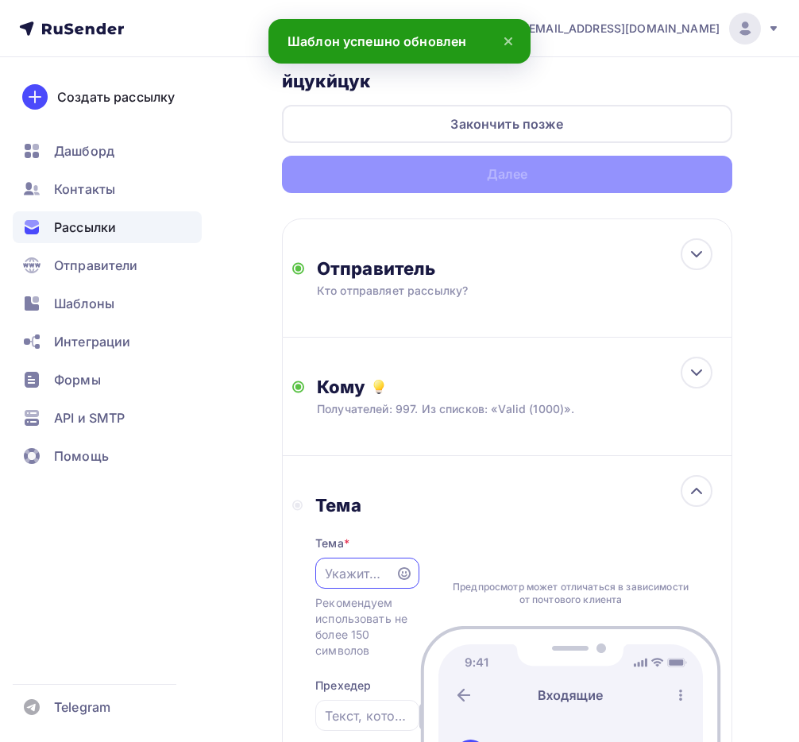
scroll to position [311, 0]
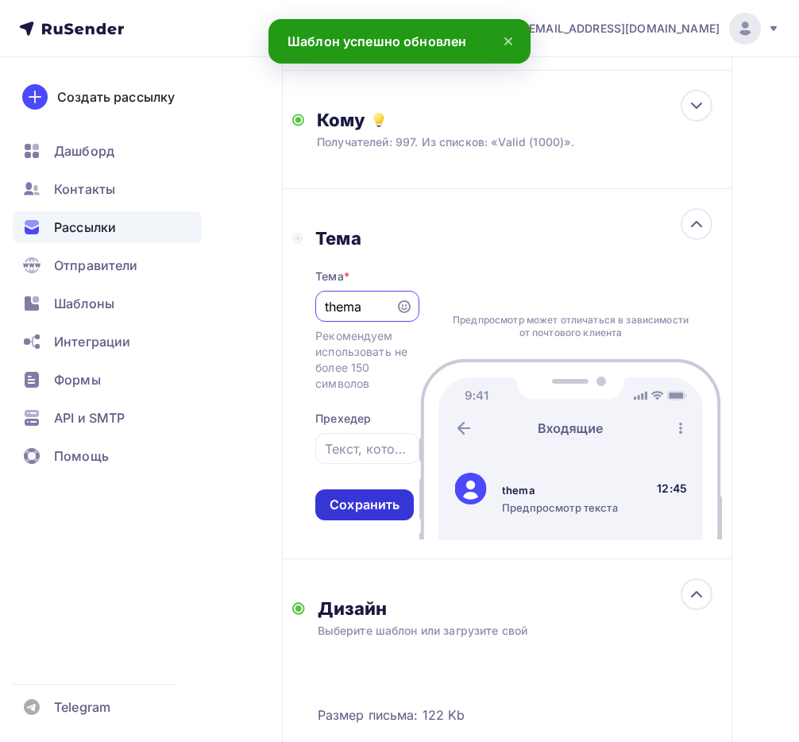
type input "thema"
click at [348, 498] on div "Сохранить" at bounding box center [365, 505] width 70 height 18
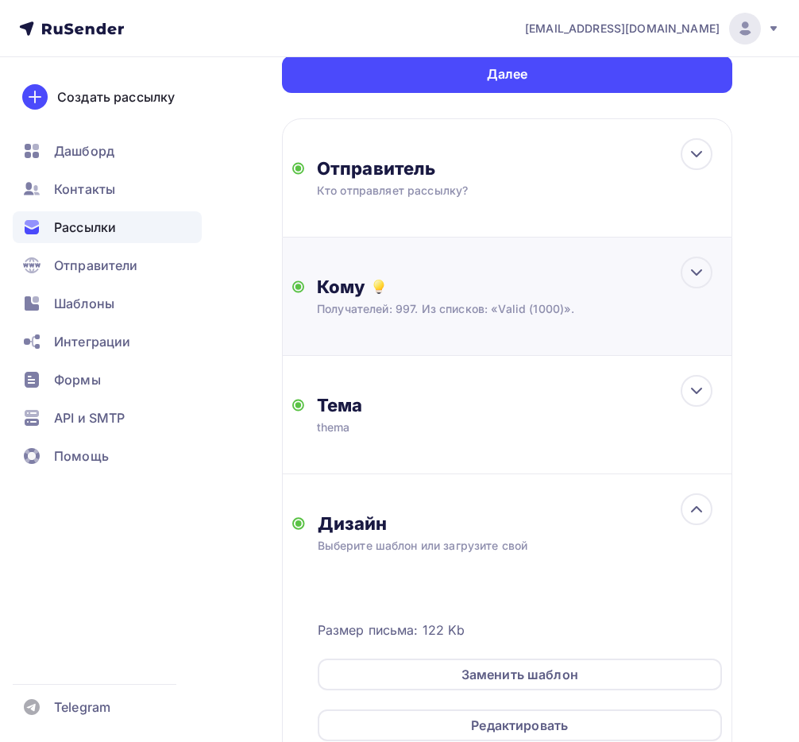
scroll to position [0, 0]
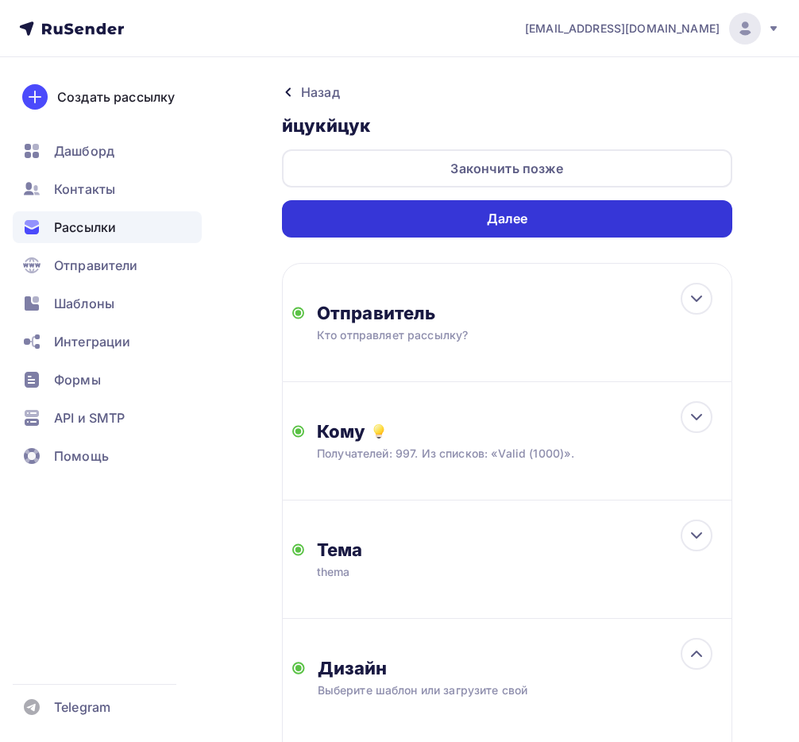
click at [581, 211] on div "Далее" at bounding box center [507, 218] width 450 height 37
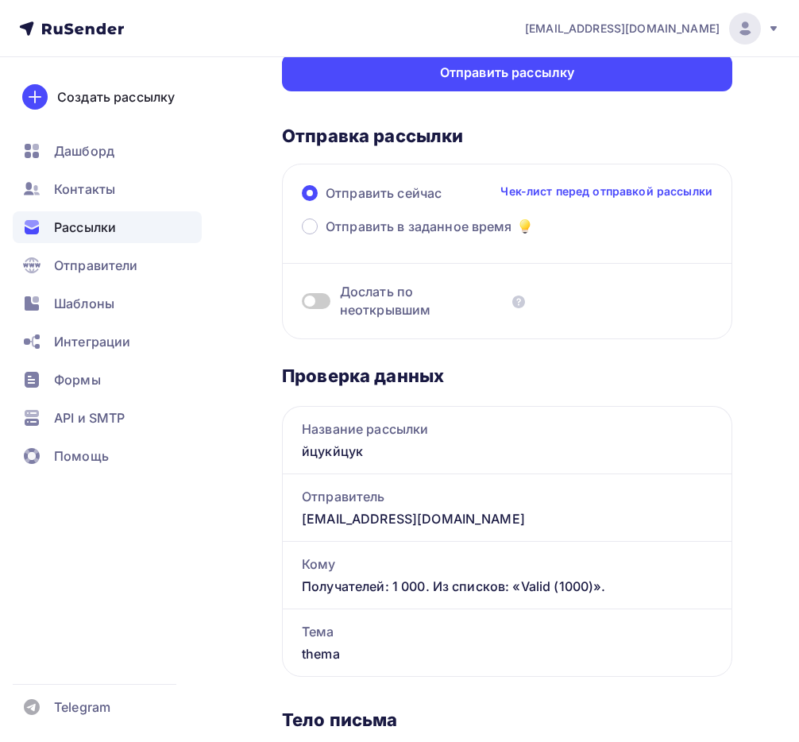
scroll to position [147, 0]
click at [392, 588] on div "Получателей: 1 000. Из списков: «Valid (1000)»." at bounding box center [507, 585] width 411 height 19
drag, startPoint x: 427, startPoint y: 585, endPoint x: 299, endPoint y: 581, distance: 128.7
click at [299, 580] on div "Получателей: 1 000. Из списков: «Valid (1000)»." at bounding box center [507, 590] width 449 height 33
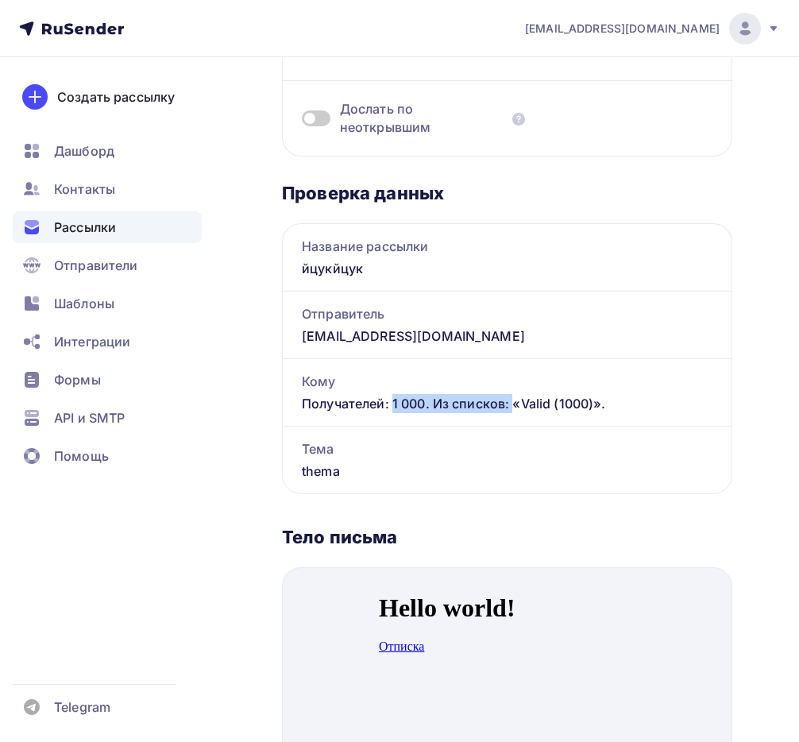
scroll to position [309, 0]
